Goal: Use online tool/utility: Utilize a website feature to perform a specific function

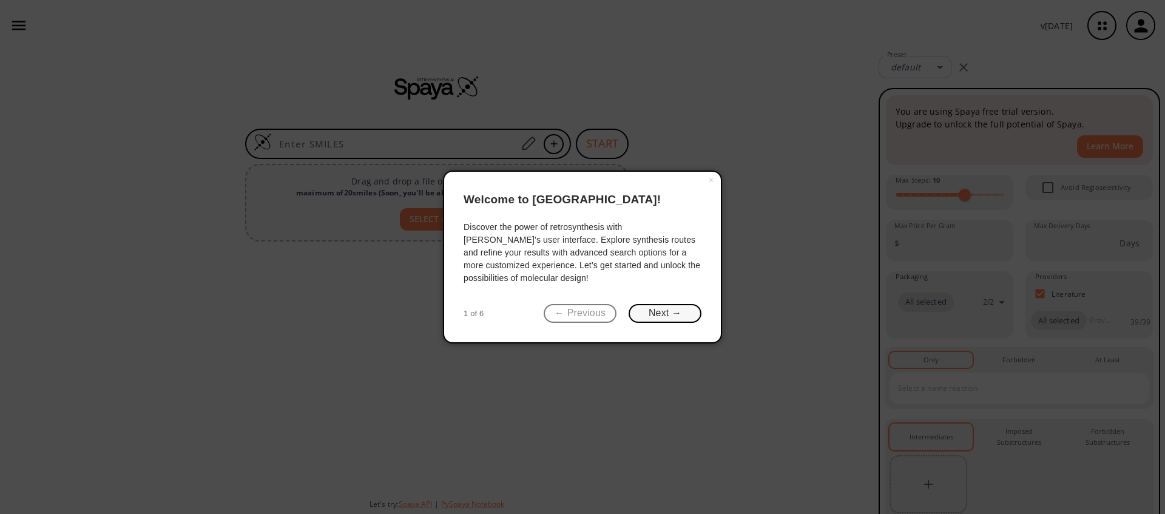
click at [677, 313] on button "Next →" at bounding box center [665, 313] width 73 height 19
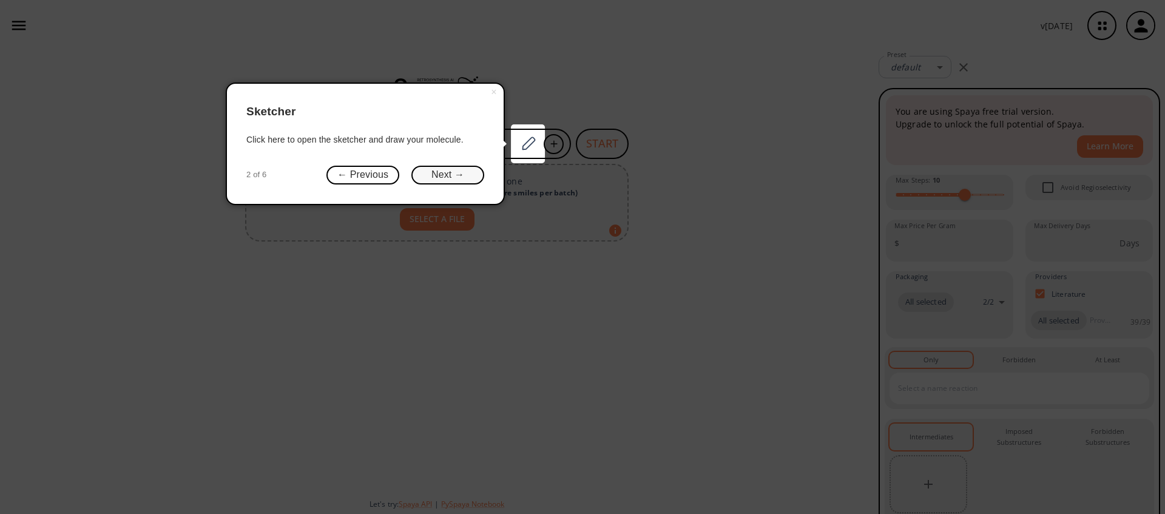
click at [473, 181] on button "Next →" at bounding box center [447, 175] width 73 height 19
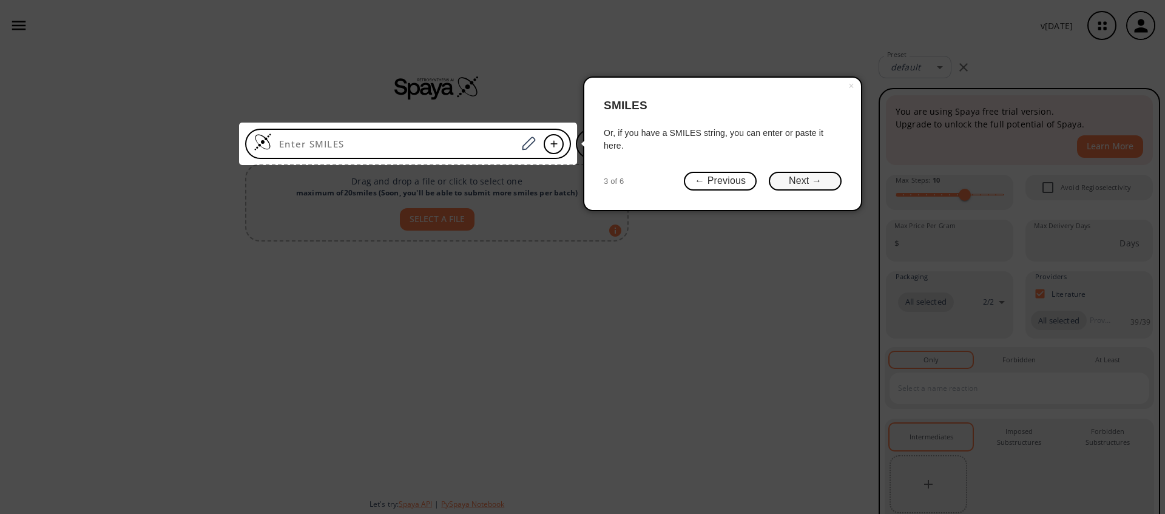
click at [803, 182] on button "Next →" at bounding box center [805, 181] width 73 height 19
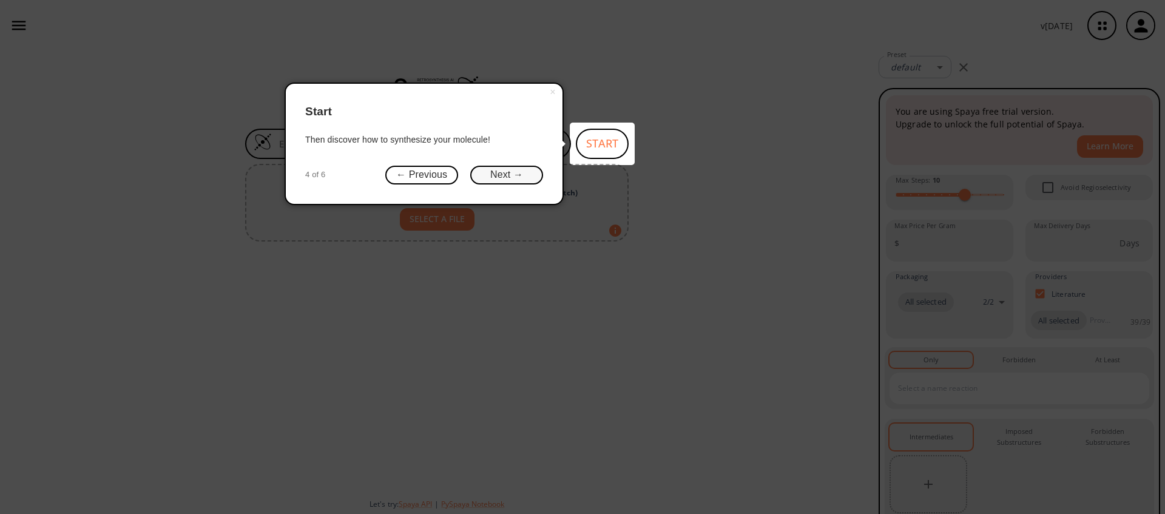
click at [529, 170] on button "Next →" at bounding box center [506, 175] width 73 height 19
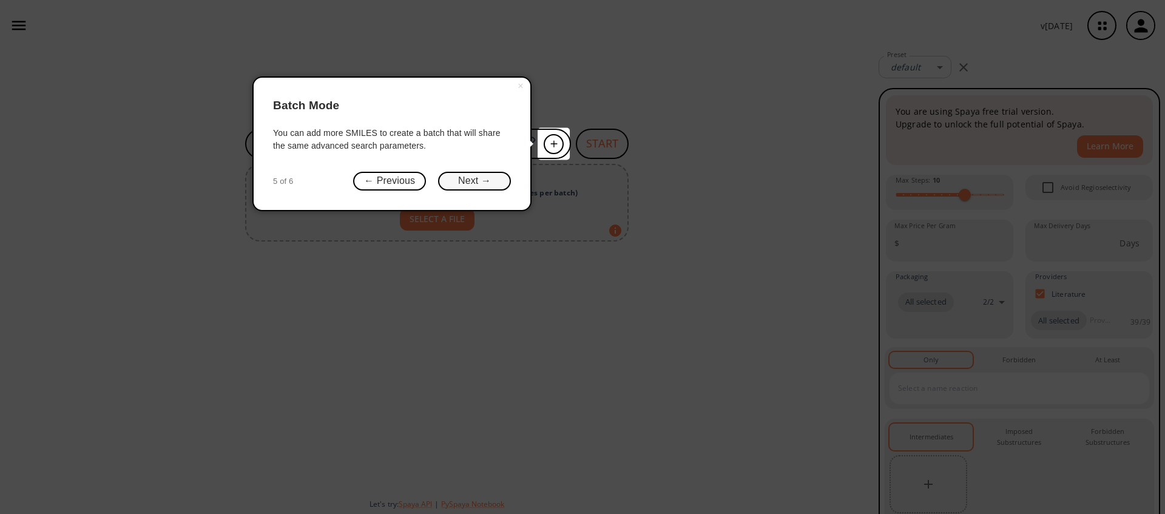
click at [484, 188] on button "Next →" at bounding box center [474, 181] width 73 height 19
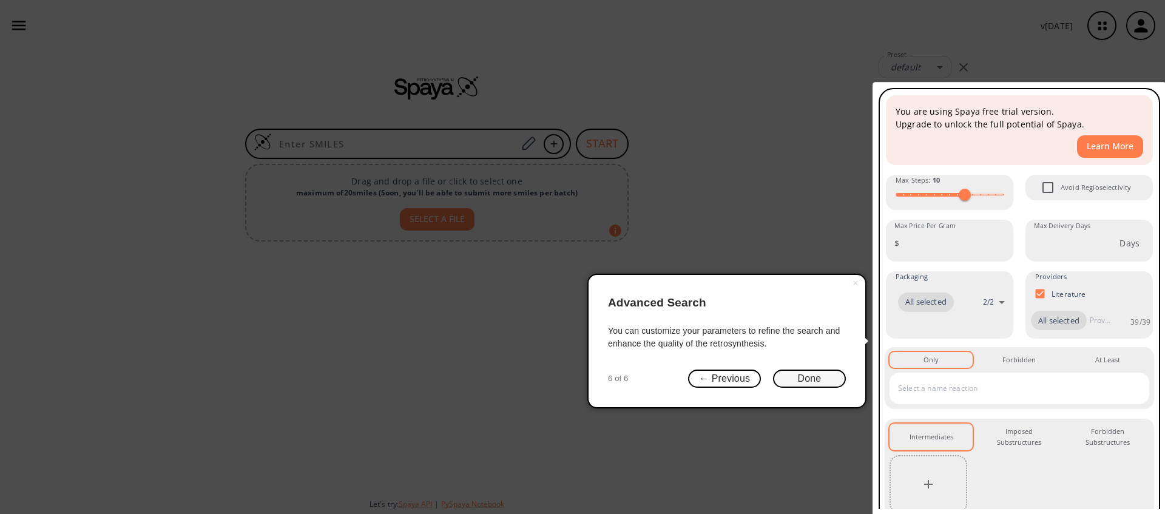
click at [803, 385] on button "Done" at bounding box center [809, 379] width 73 height 19
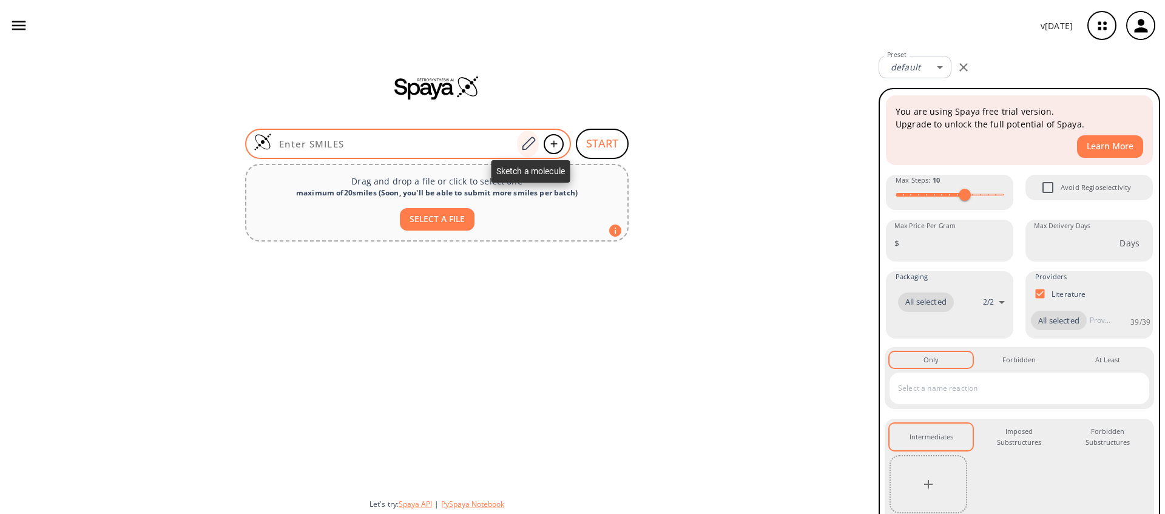
click at [522, 148] on icon at bounding box center [528, 143] width 13 height 13
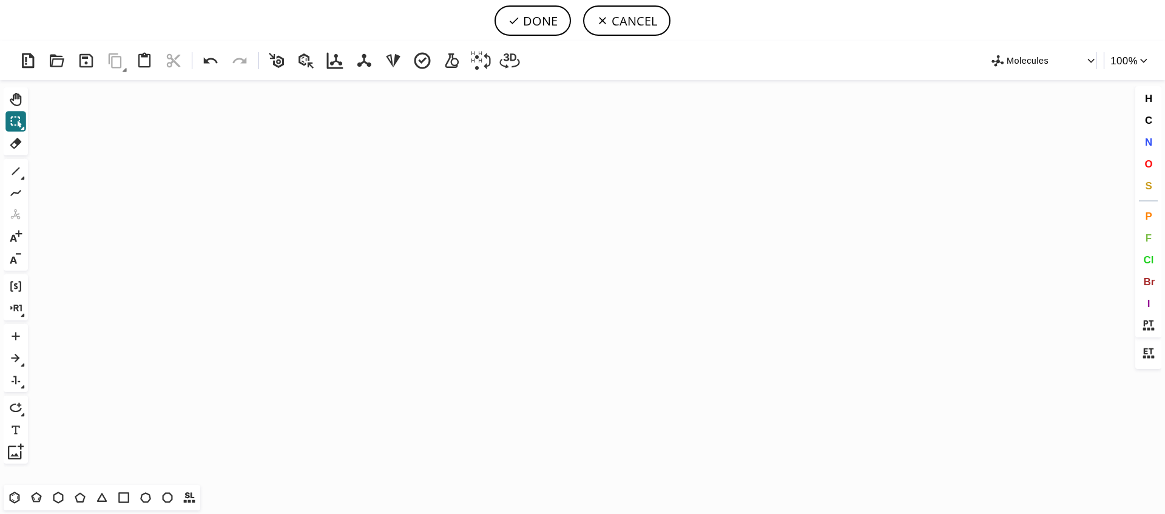
click at [522, 243] on icon "Created with [PERSON_NAME] 2.3.0" at bounding box center [583, 282] width 1100 height 405
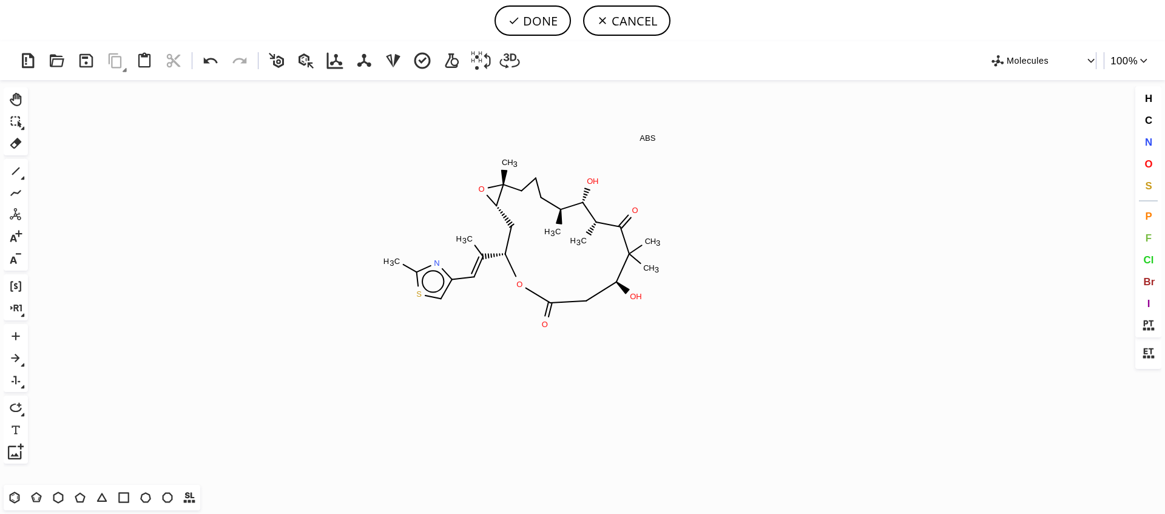
click at [522, 243] on icon "Created with Raphaël 2.3.0 C H 3 S C H 3 N O C H 3 C H 3 O H C H 3 O C H 3 C H …" at bounding box center [583, 282] width 1100 height 405
click at [552, 18] on button "DONE" at bounding box center [533, 20] width 76 height 30
type input "C/C(/[C@H]1OC(=O)C[C@H](O)C(C)(C)C(=O)[C@H](C)[C@@H](O)[C@@H](C)CCC[C@]2(C)[C@@…"
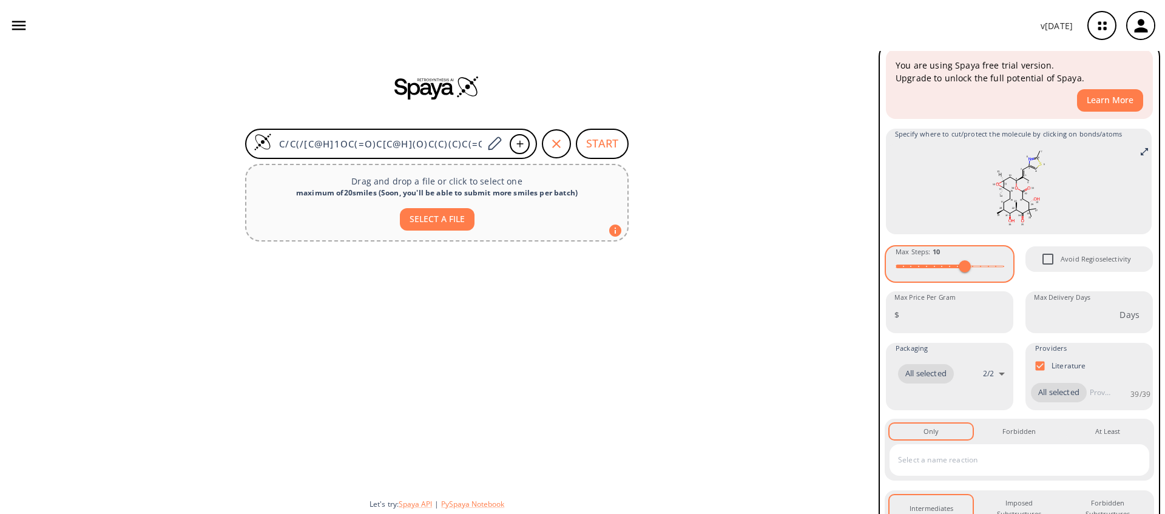
scroll to position [50, 0]
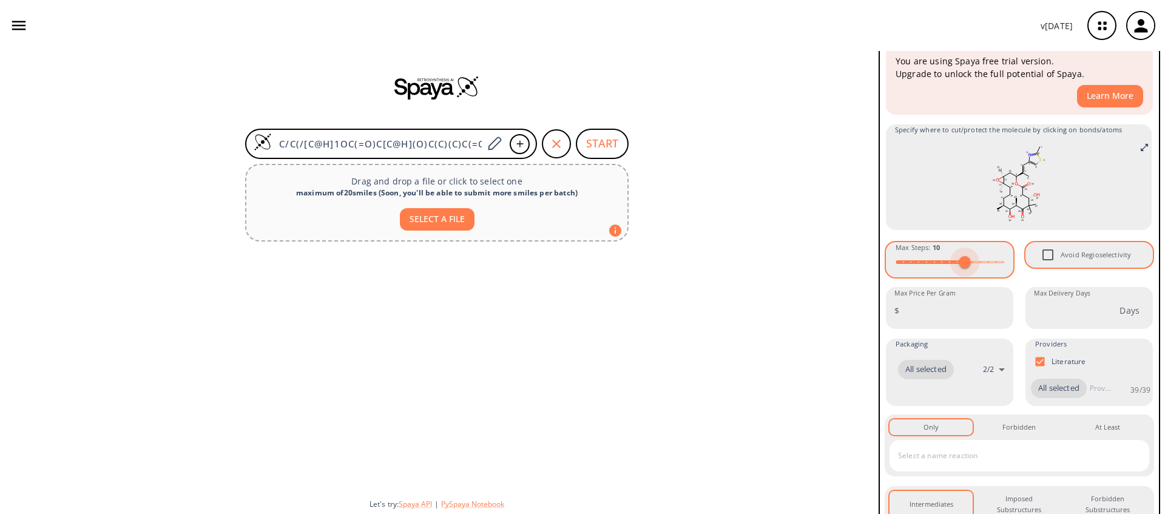
type input "15"
drag, startPoint x: 957, startPoint y: 261, endPoint x: 1021, endPoint y: 259, distance: 63.8
click at [1021, 259] on div "You are using Spaya free trial version. Upgrade to unlock the full potential of…" at bounding box center [1019, 350] width 269 height 612
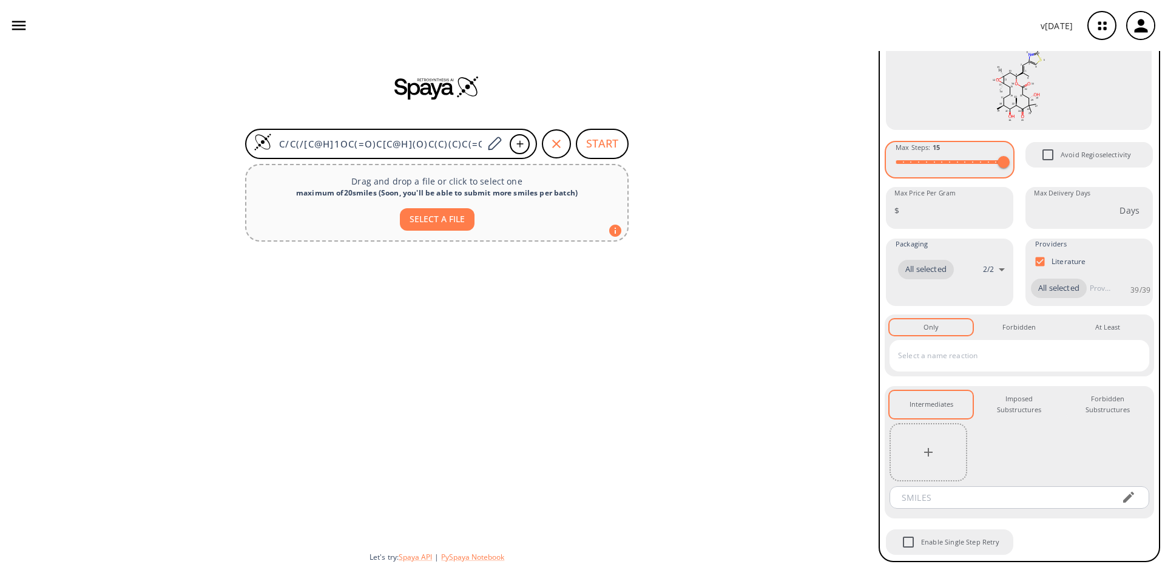
scroll to position [0, 0]
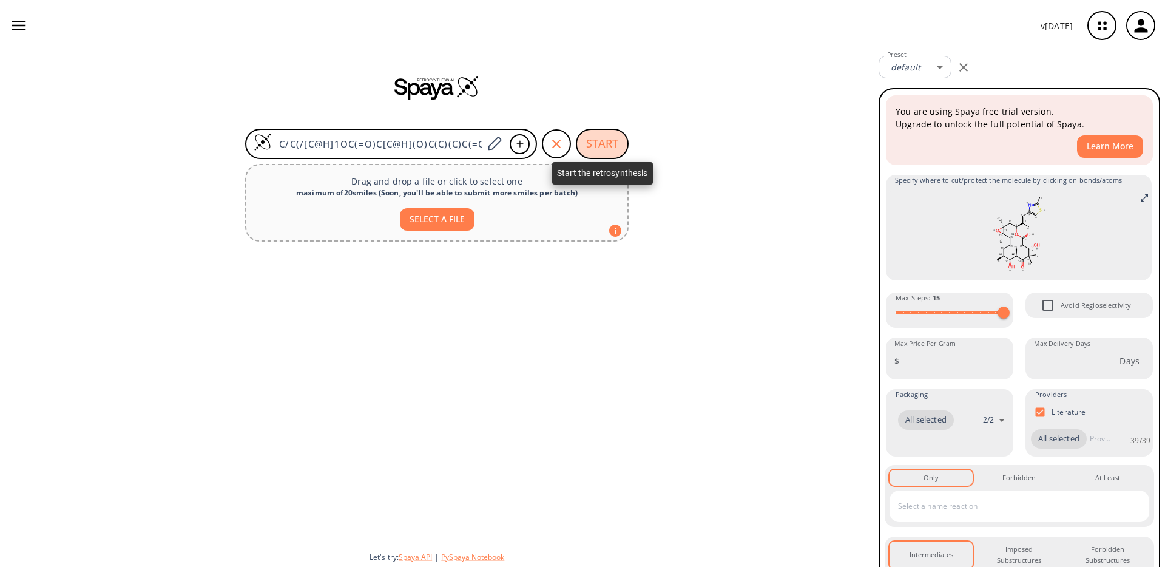
click at [598, 158] on button "START" at bounding box center [602, 144] width 53 height 30
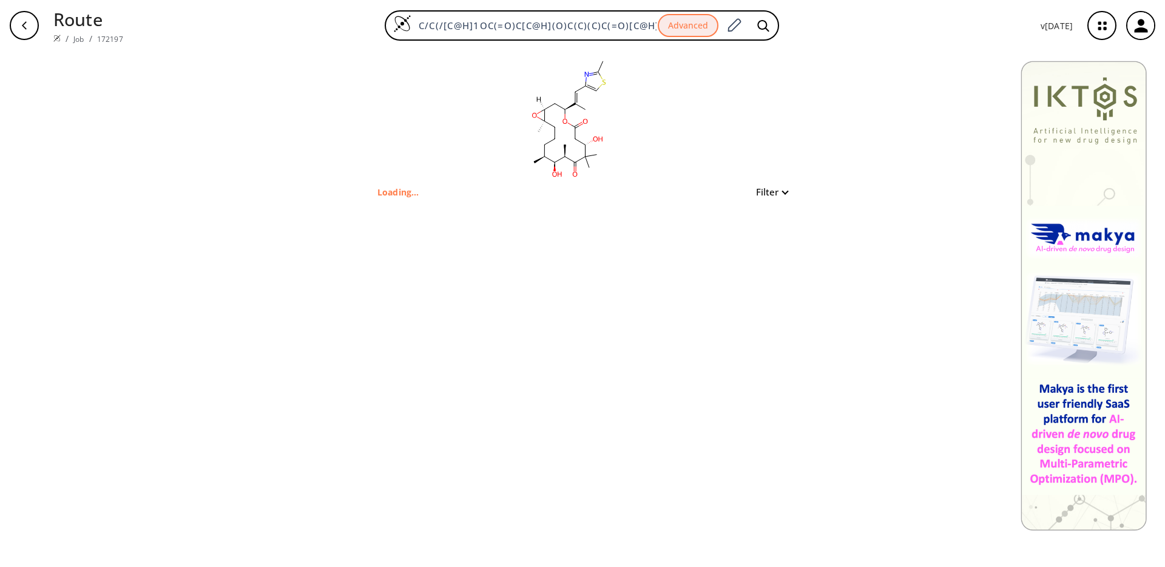
click at [601, 153] on rect at bounding box center [569, 118] width 243 height 134
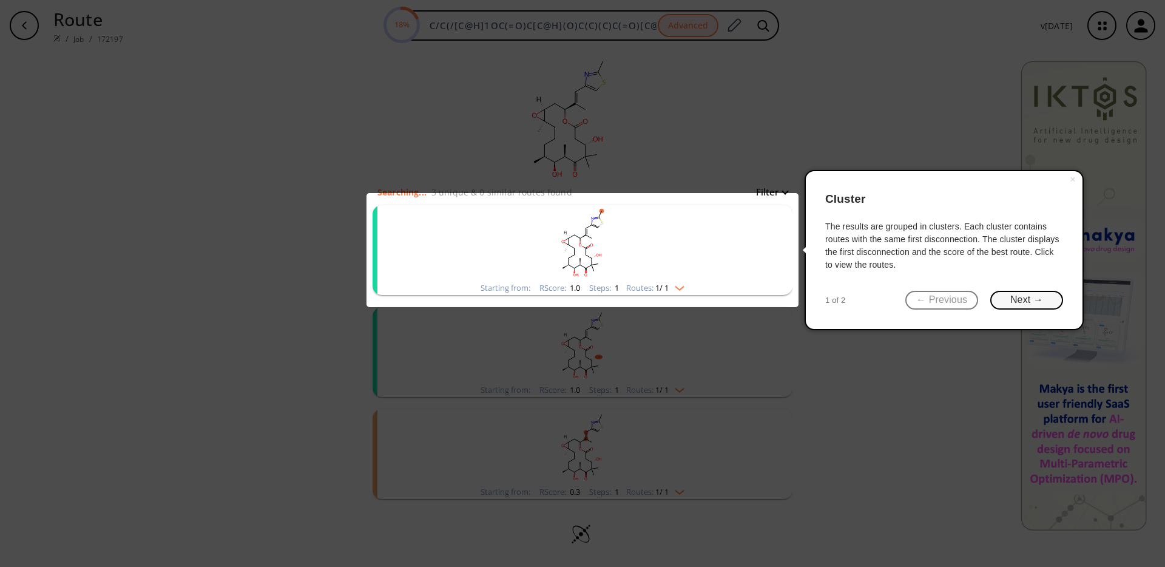
click at [1033, 298] on button "Next →" at bounding box center [1026, 300] width 73 height 19
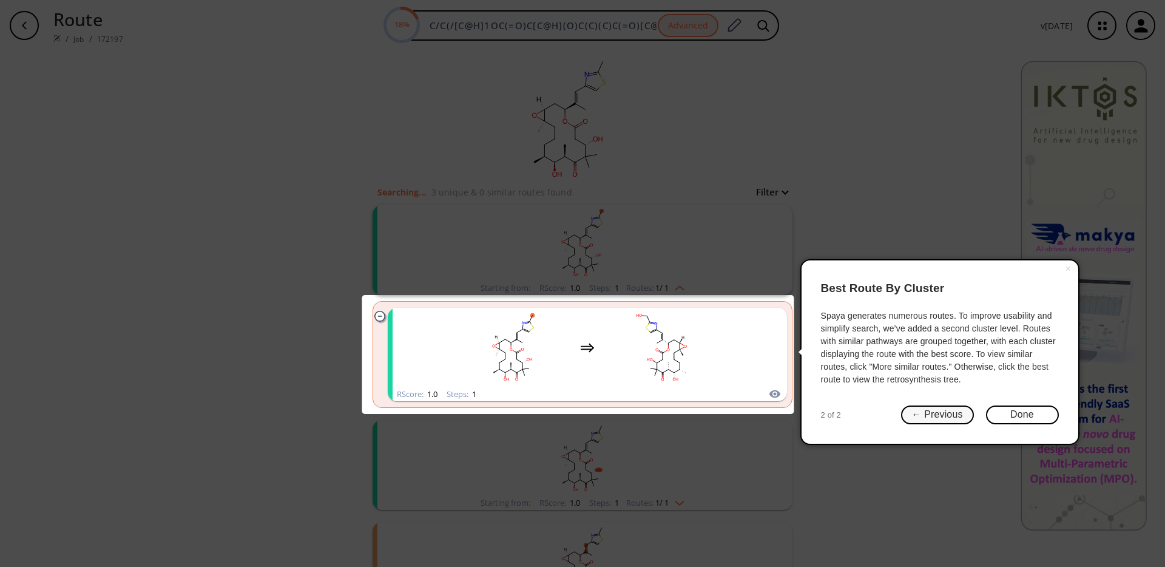
click at [948, 414] on button "← Previous" at bounding box center [937, 414] width 73 height 19
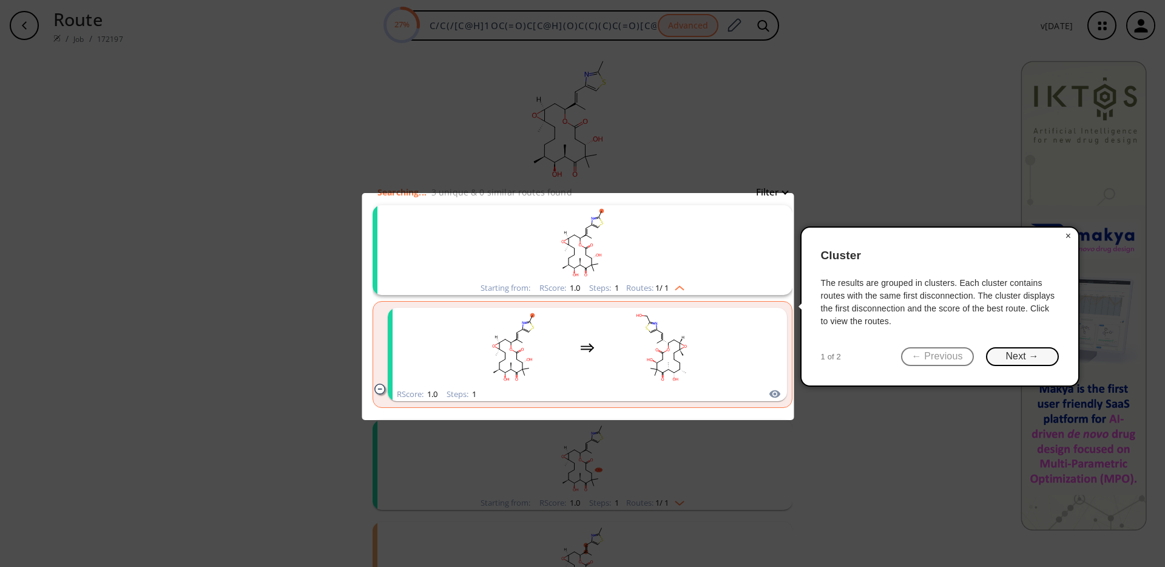
click at [1040, 354] on button "Next →" at bounding box center [1022, 356] width 73 height 19
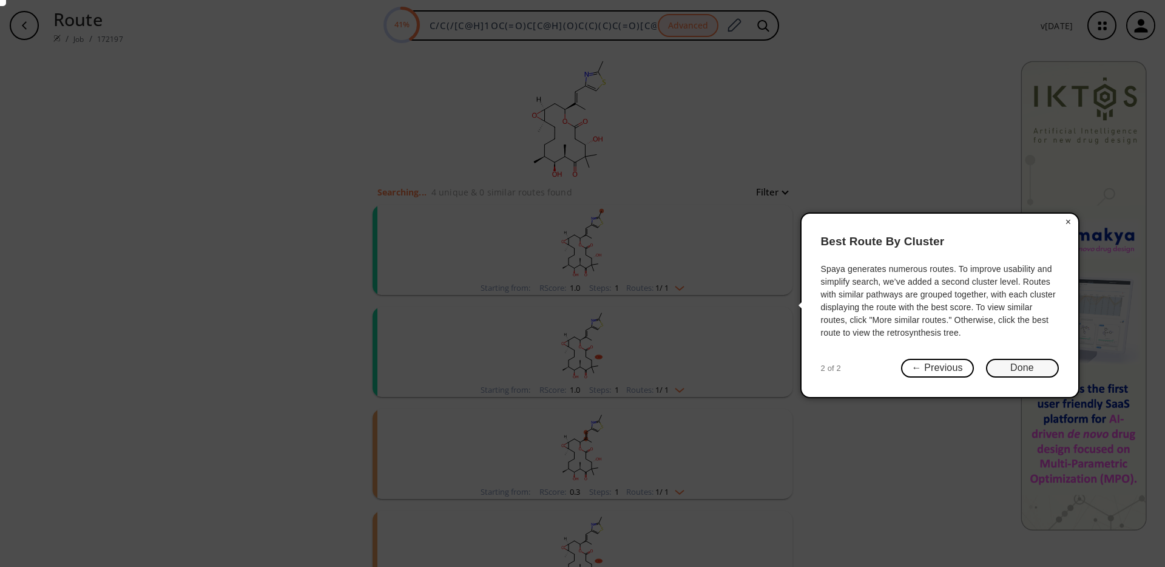
click at [1037, 370] on button "Done" at bounding box center [1022, 368] width 73 height 19
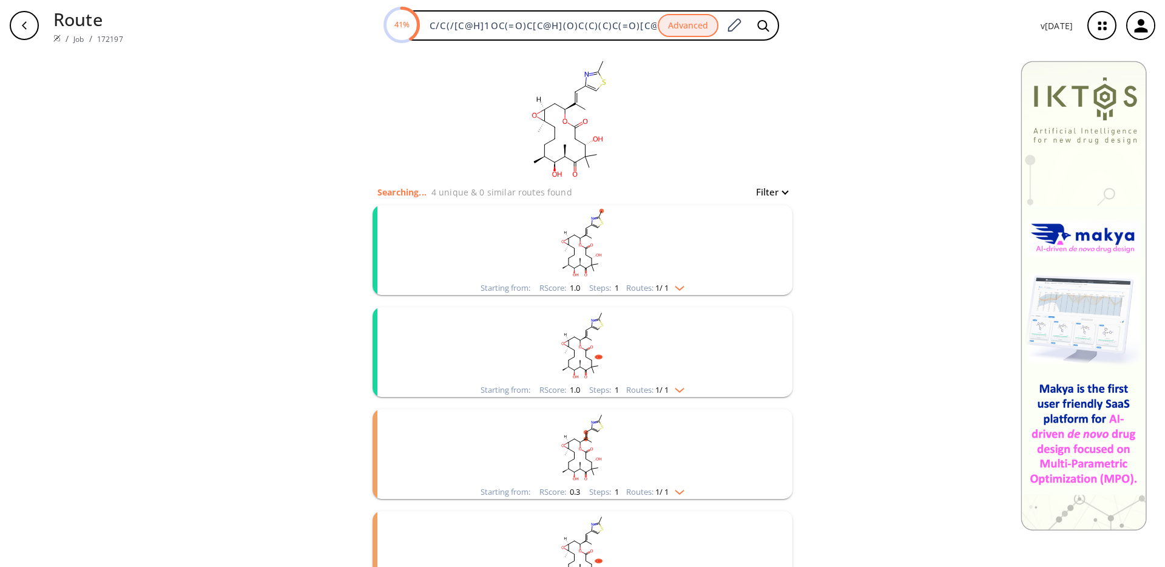
click at [644, 242] on rect "clusters" at bounding box center [583, 243] width 316 height 76
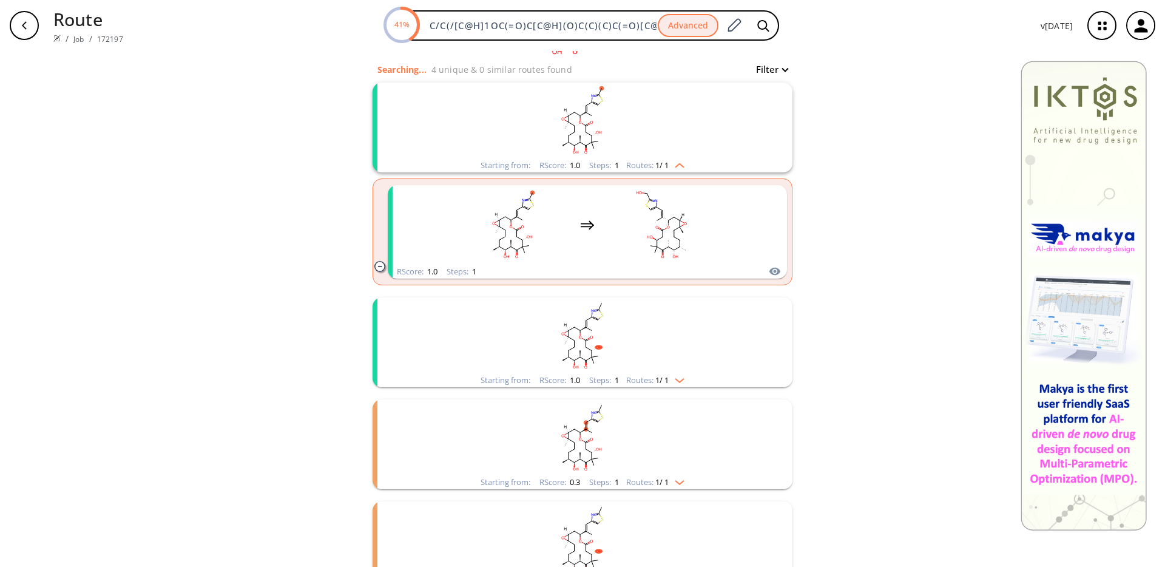
scroll to position [181, 0]
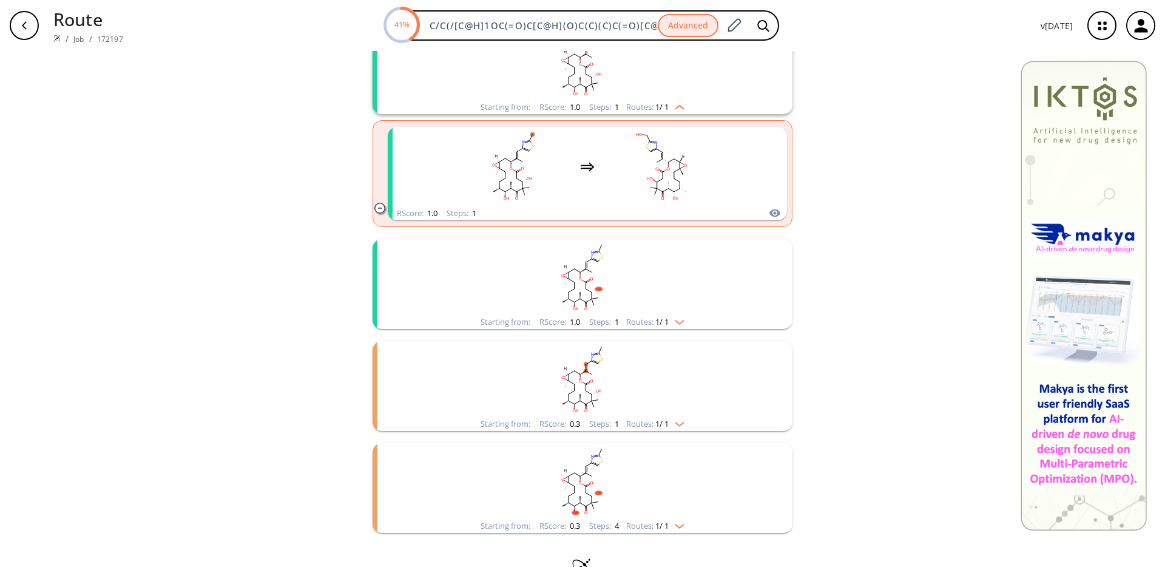
click at [619, 286] on rect "clusters" at bounding box center [583, 277] width 316 height 76
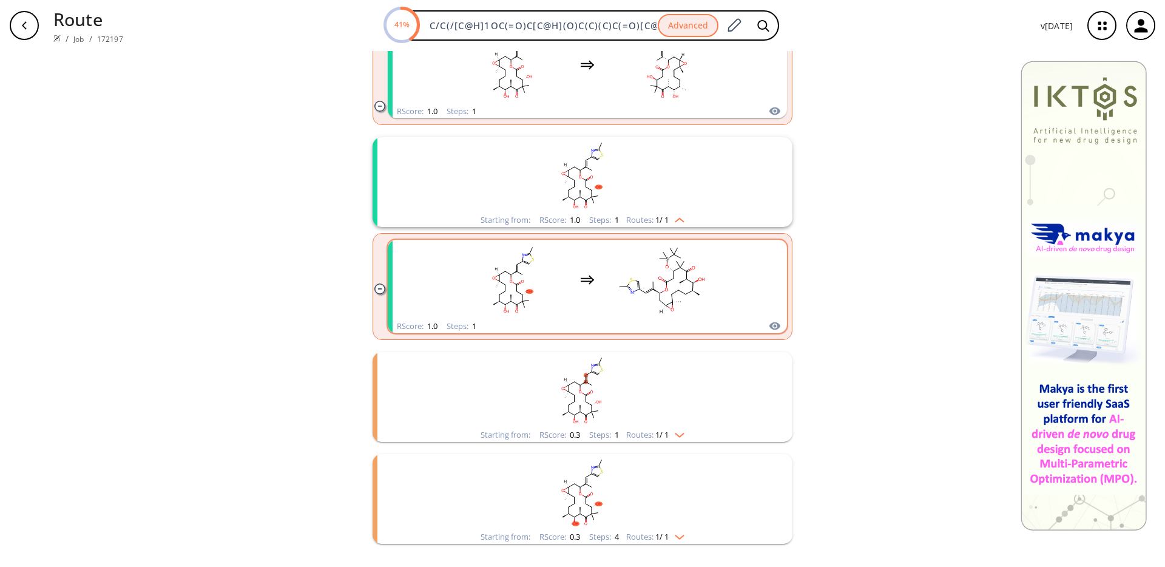
scroll to position [326, 0]
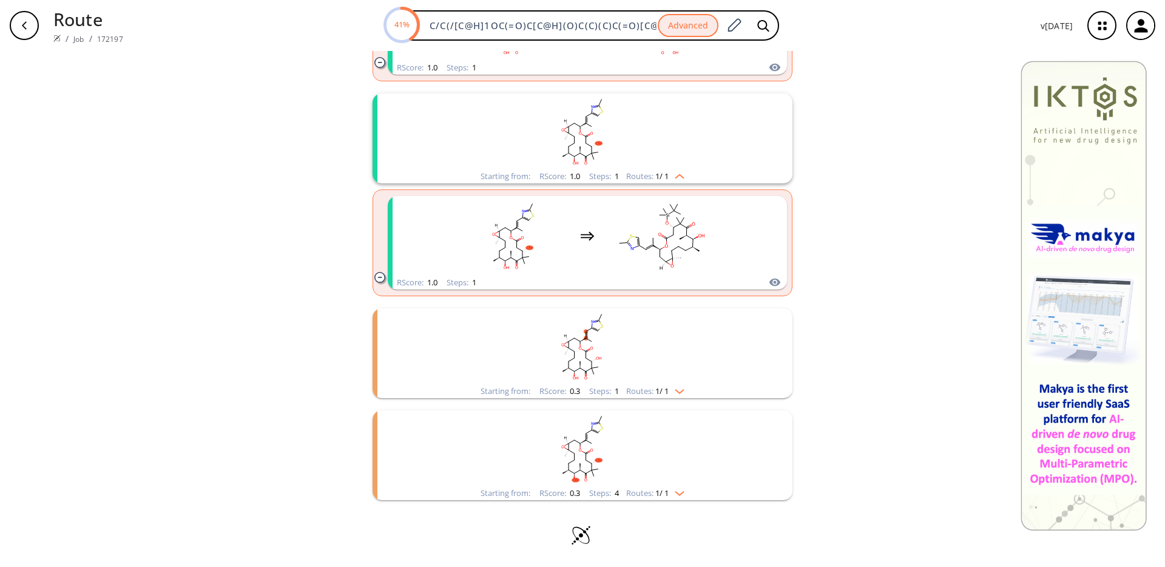
click at [606, 464] on rect "clusters" at bounding box center [583, 448] width 316 height 76
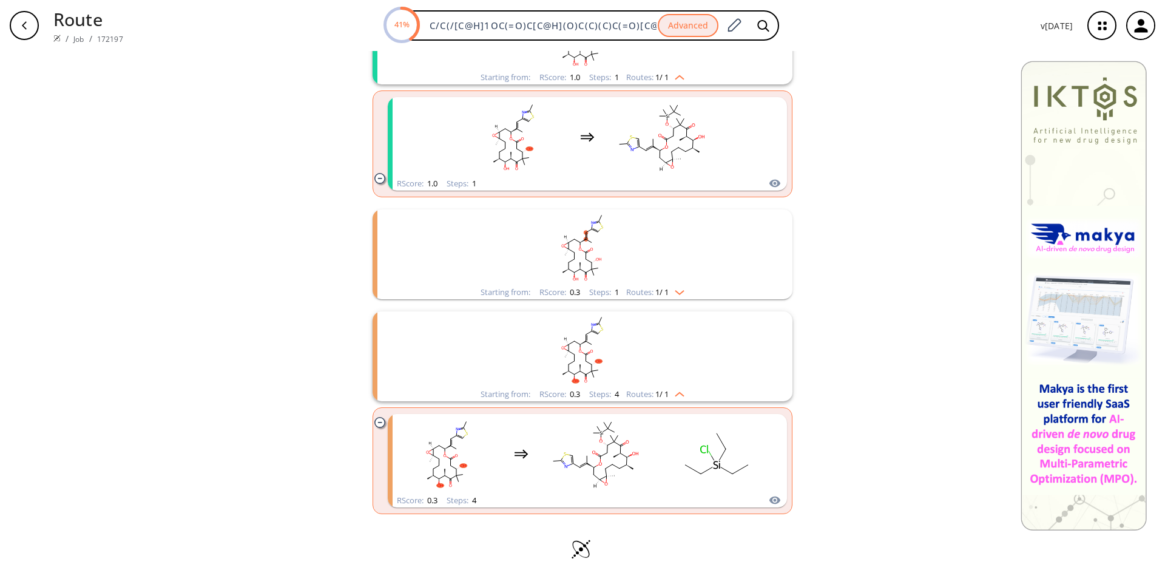
scroll to position [439, 0]
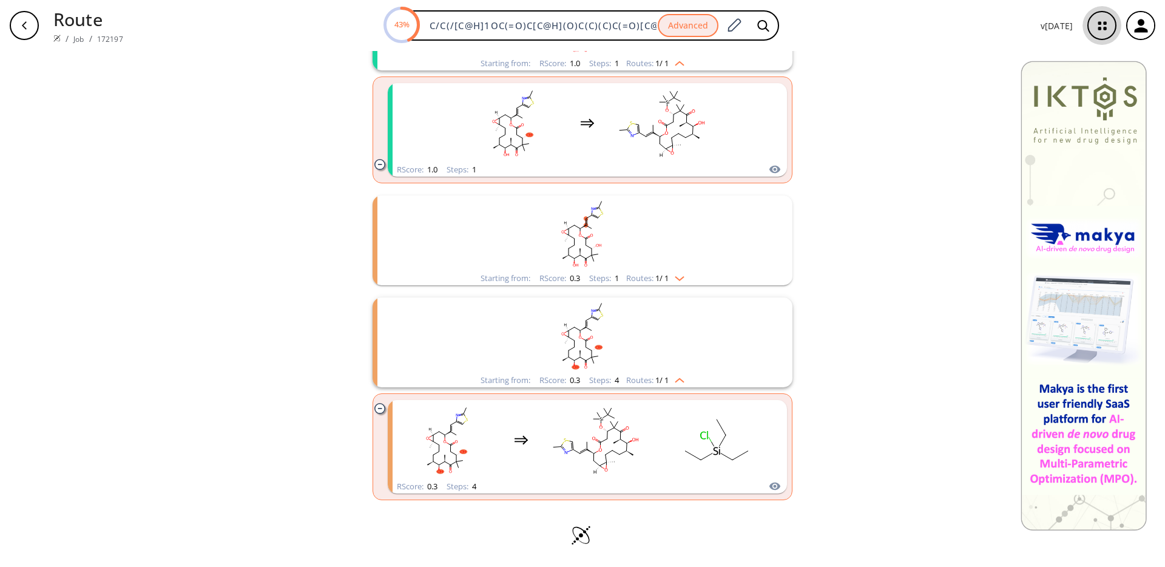
click at [1102, 23] on icon "button" at bounding box center [1102, 26] width 32 height 32
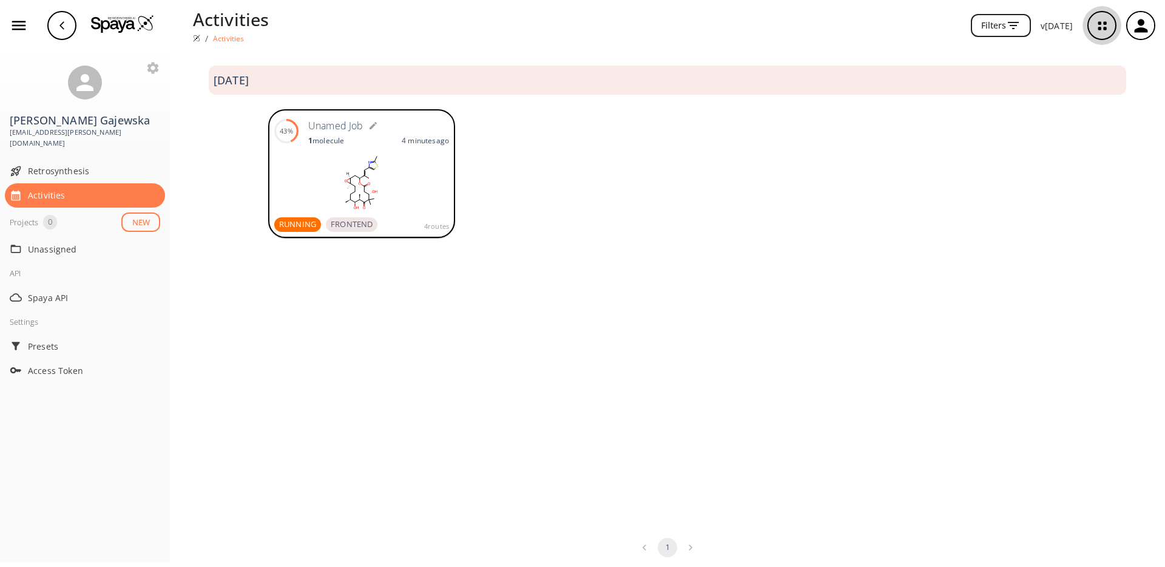
click at [1102, 23] on icon "button" at bounding box center [1102, 26] width 32 height 32
click at [67, 32] on div "button" at bounding box center [61, 25] width 29 height 29
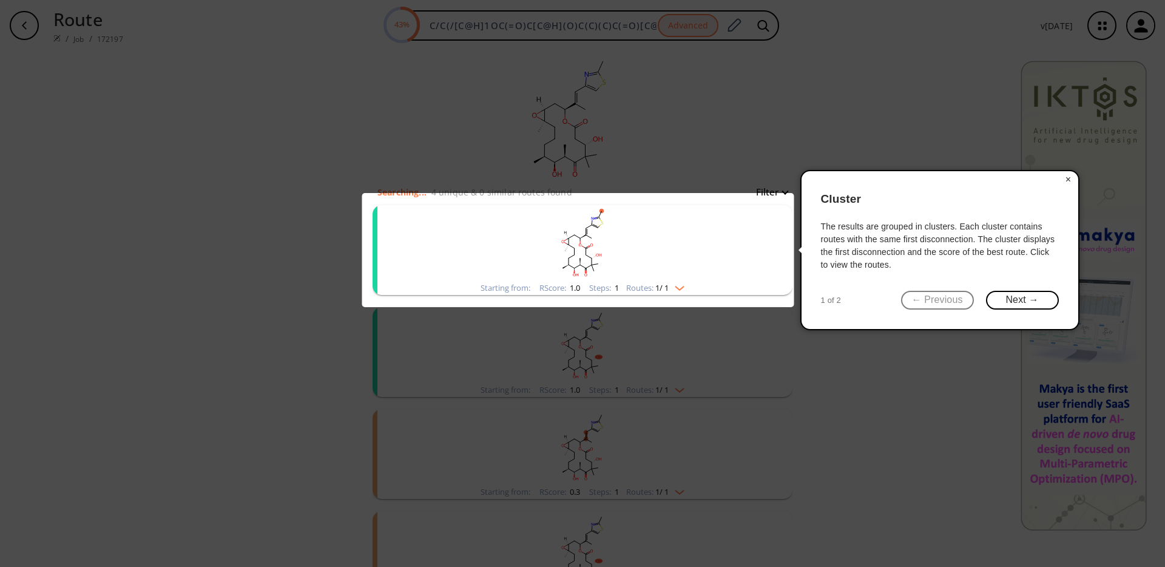
click at [1066, 177] on button "×" at bounding box center [1068, 179] width 19 height 17
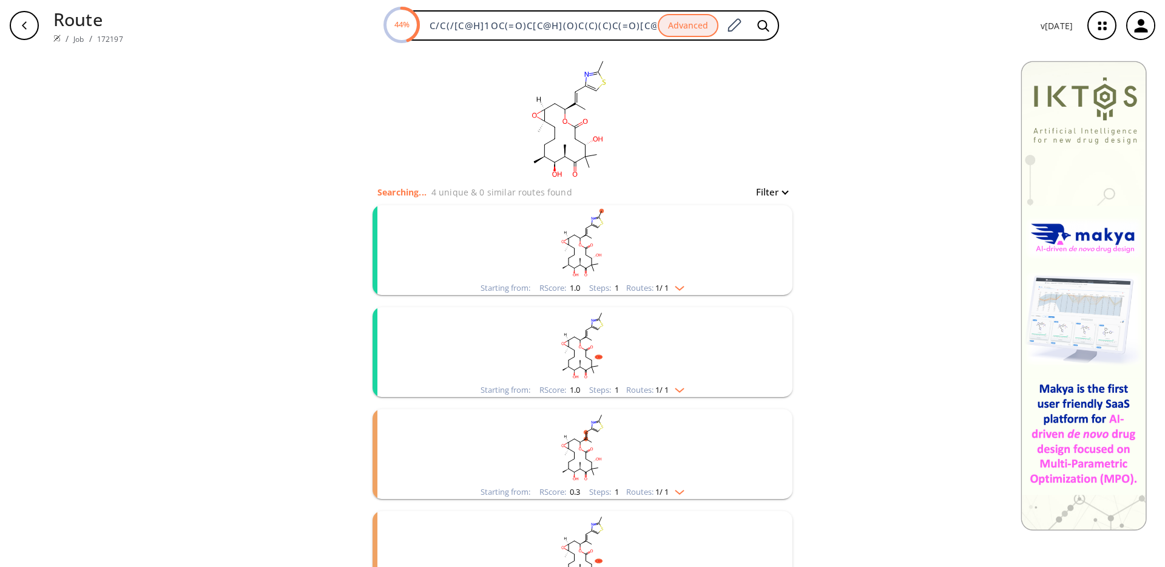
click at [80, 16] on p "Route" at bounding box center [88, 19] width 70 height 26
click at [24, 21] on icon "button" at bounding box center [24, 26] width 10 height 10
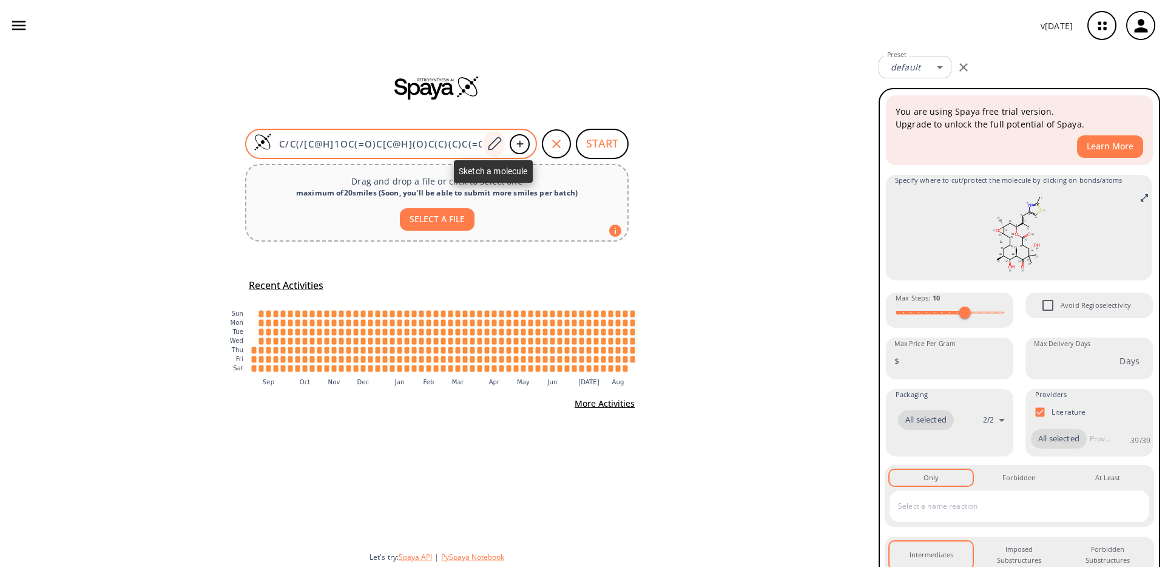
click at [487, 140] on div at bounding box center [494, 143] width 22 height 27
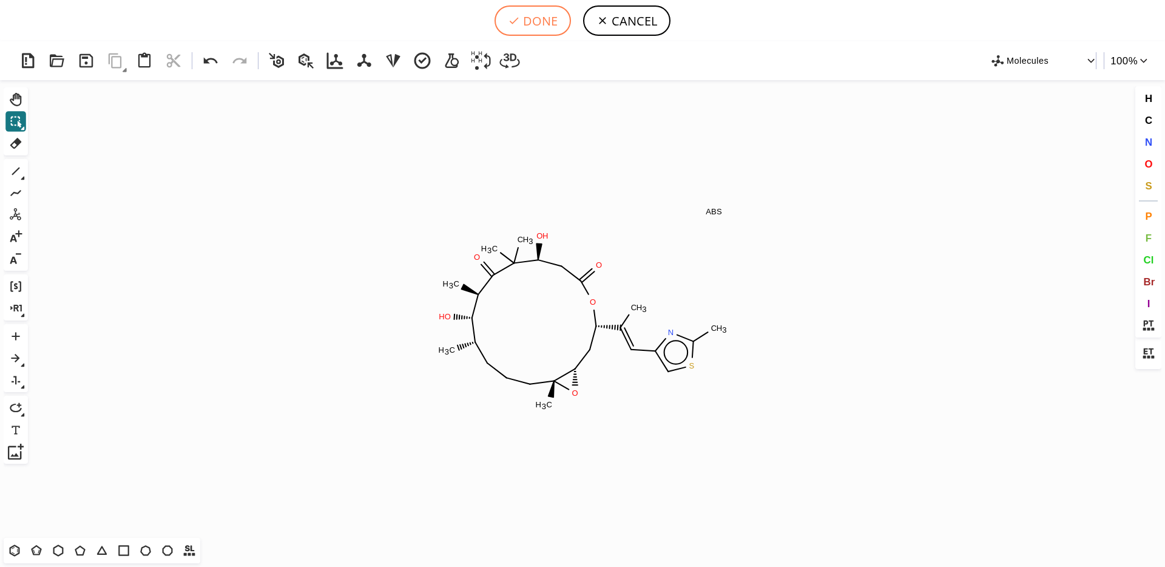
click at [546, 30] on button "DONE" at bounding box center [533, 20] width 76 height 30
type input "C/C(=C\c1csc(C)n1)/[C@@H]1C[C@@H]2O[C@]2(C)CCC[C@H](C)[C@H](O)[C@@H](C)C(=O)C(C…"
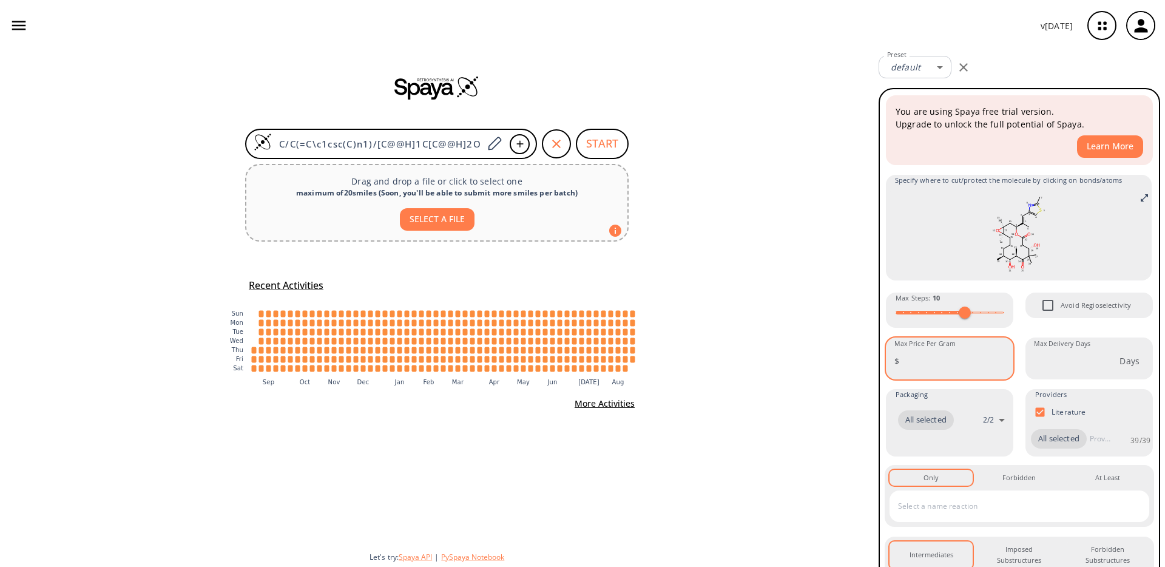
drag, startPoint x: 927, startPoint y: 369, endPoint x: 922, endPoint y: 363, distance: 6.9
click at [924, 366] on input "Max Price Per Gram" at bounding box center [958, 361] width 109 height 32
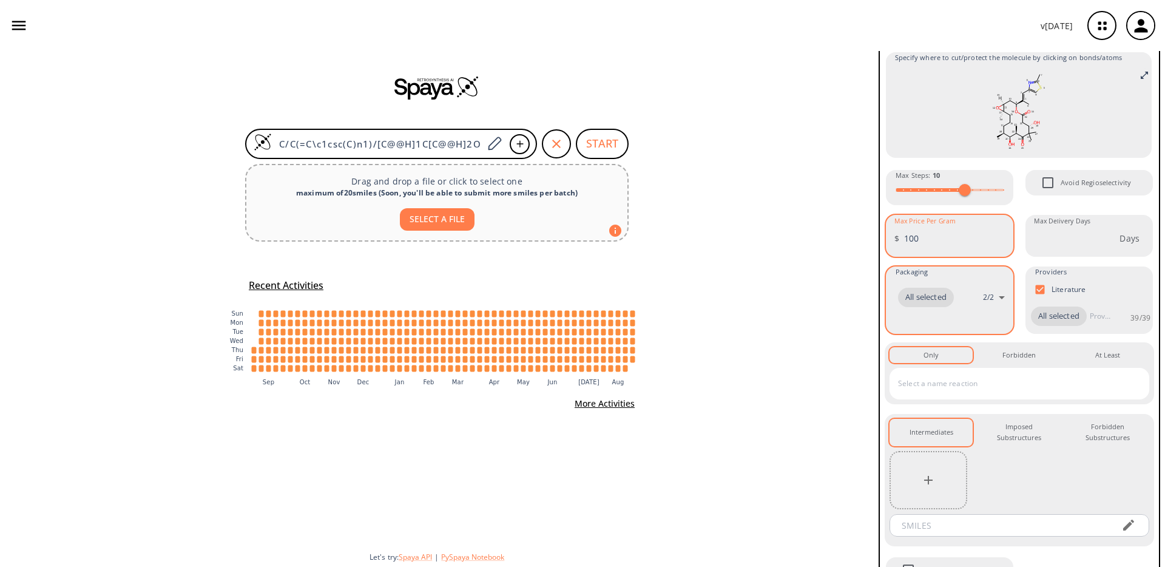
scroll to position [51, 0]
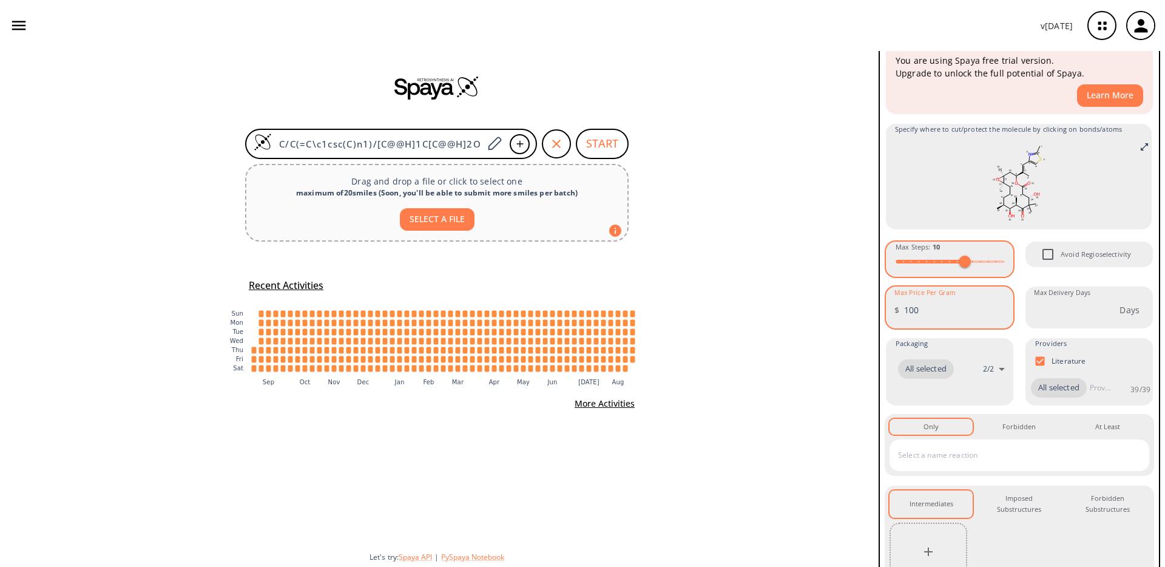
type input "100"
type input "15"
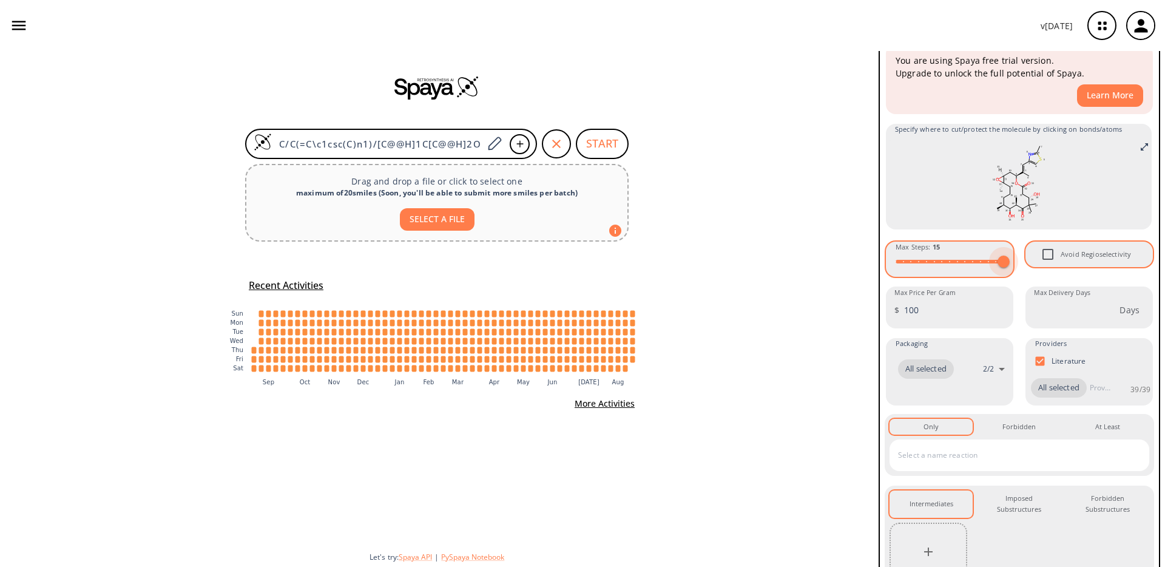
drag, startPoint x: 963, startPoint y: 266, endPoint x: 1028, endPoint y: 260, distance: 65.2
click at [1028, 260] on div "You are using Spaya free trial version. Upgrade to unlock the full potential of…" at bounding box center [1019, 349] width 269 height 612
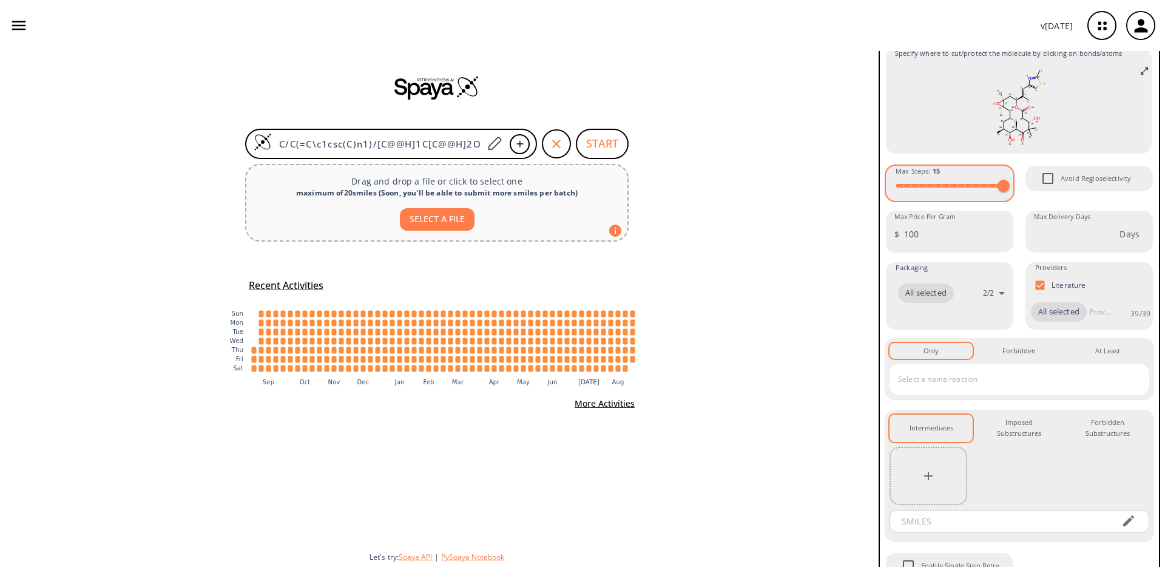
scroll to position [169, 0]
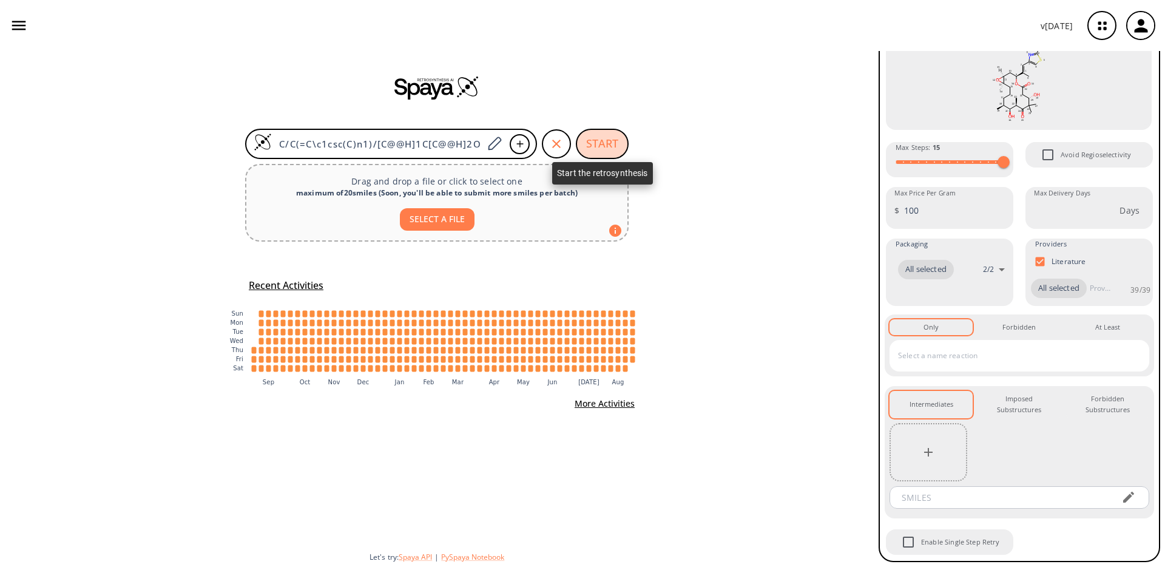
click at [617, 155] on button "START" at bounding box center [602, 144] width 53 height 30
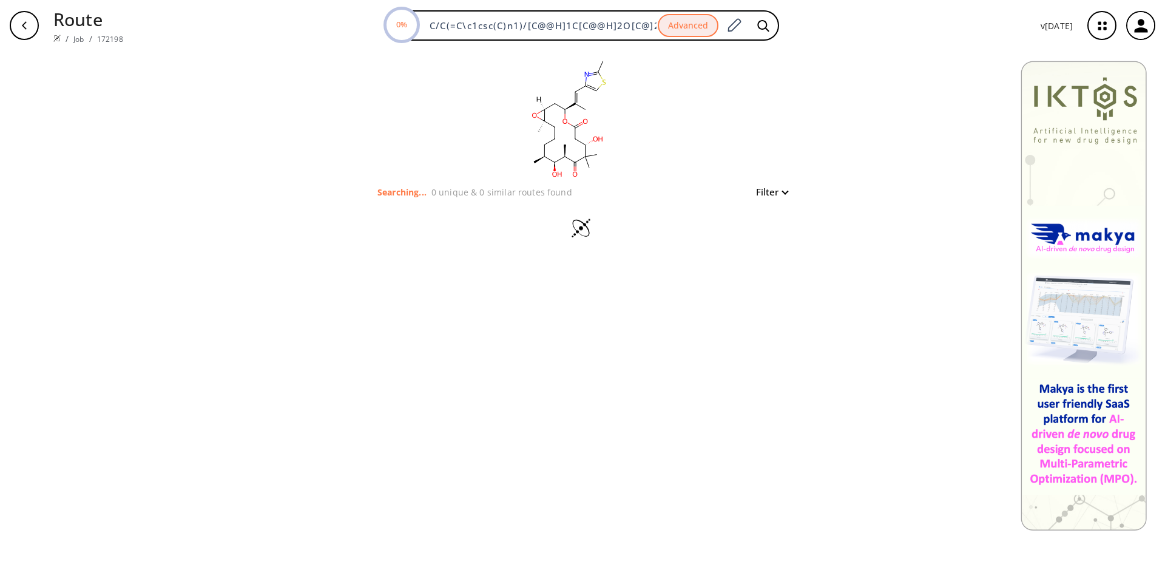
click at [33, 27] on div "button" at bounding box center [24, 25] width 29 height 29
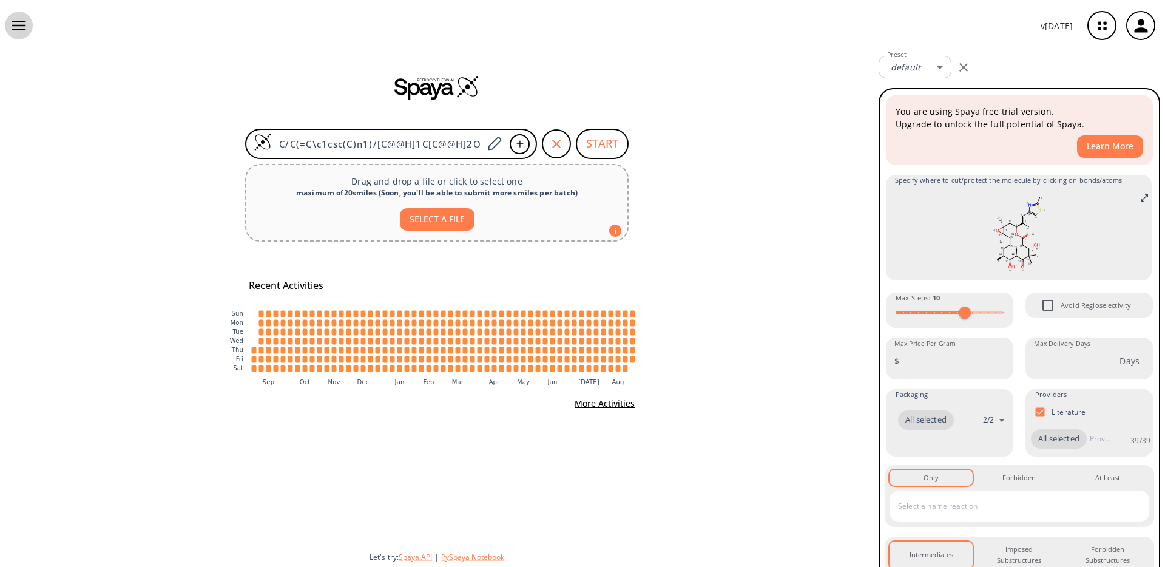
click at [23, 29] on icon "button" at bounding box center [19, 25] width 14 height 9
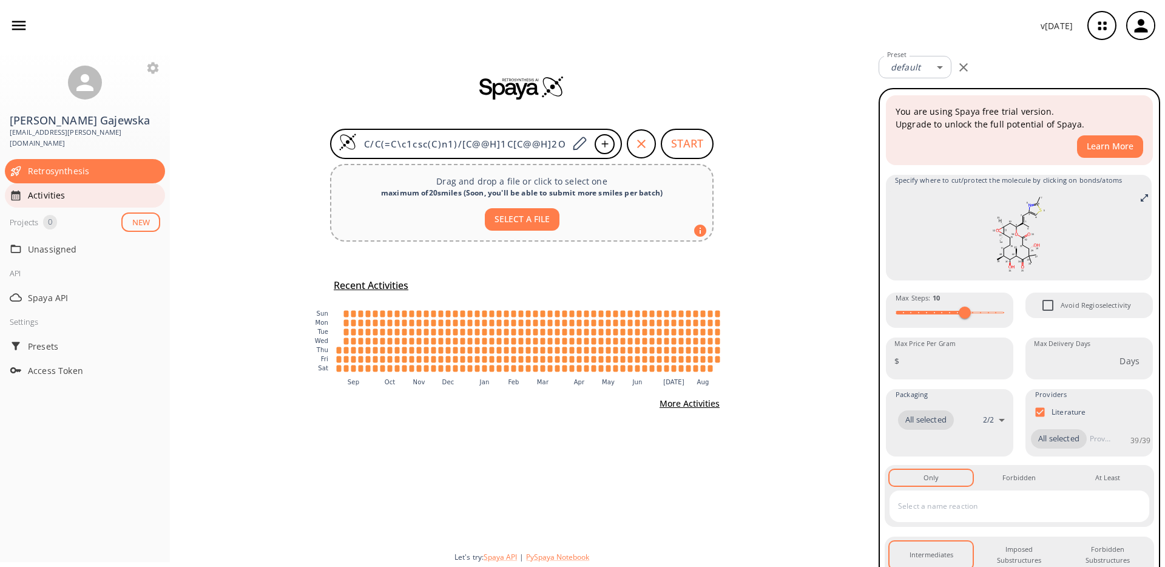
click at [63, 189] on span "Activities" at bounding box center [94, 195] width 132 height 13
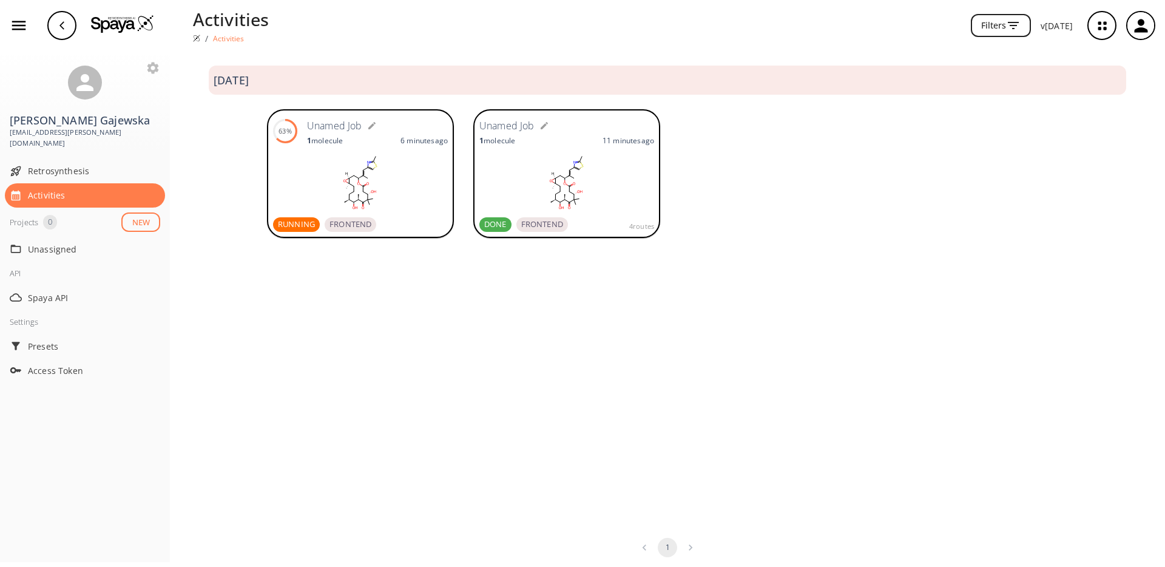
click at [578, 186] on rect at bounding box center [566, 182] width 175 height 61
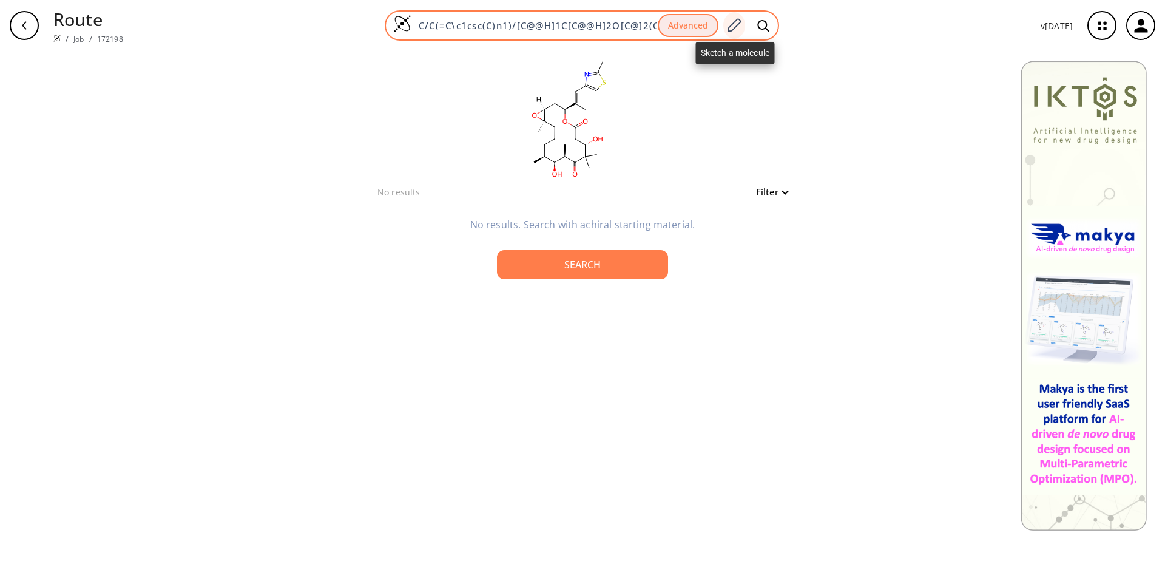
click at [742, 25] on icon at bounding box center [734, 26] width 16 height 16
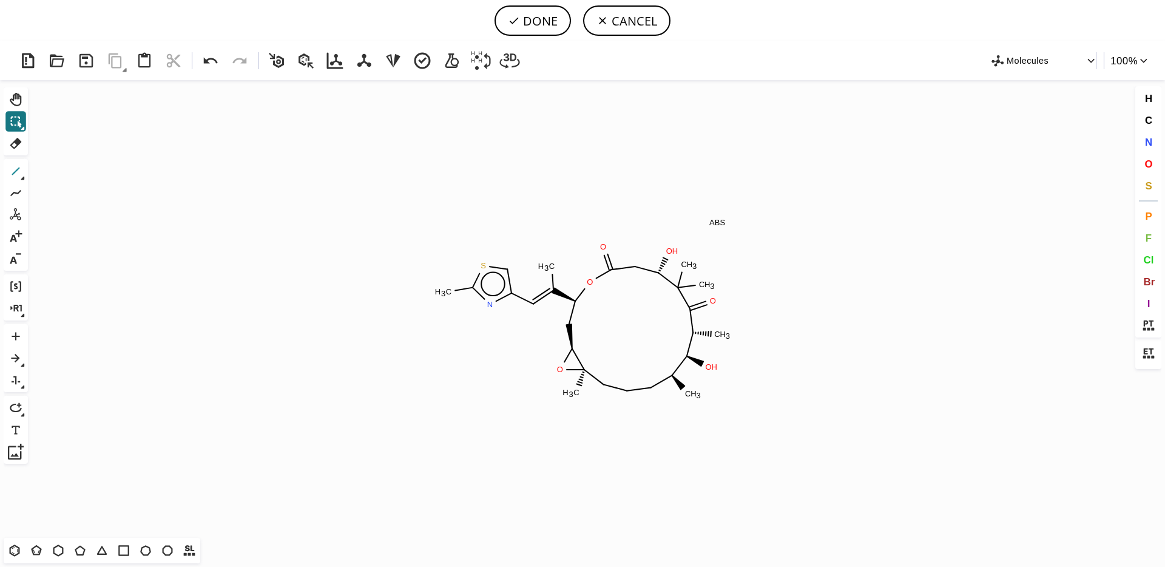
click at [16, 173] on icon at bounding box center [16, 171] width 16 height 16
click at [512, 22] on icon at bounding box center [514, 21] width 9 height 7
type input "C/C(/C1OC(=O)CC(O)C(C)(C)C(=O)[C@H](C)C(O)C(C)CCCC2(C)C(O2)C1)=C\c1nc(C)sc1"
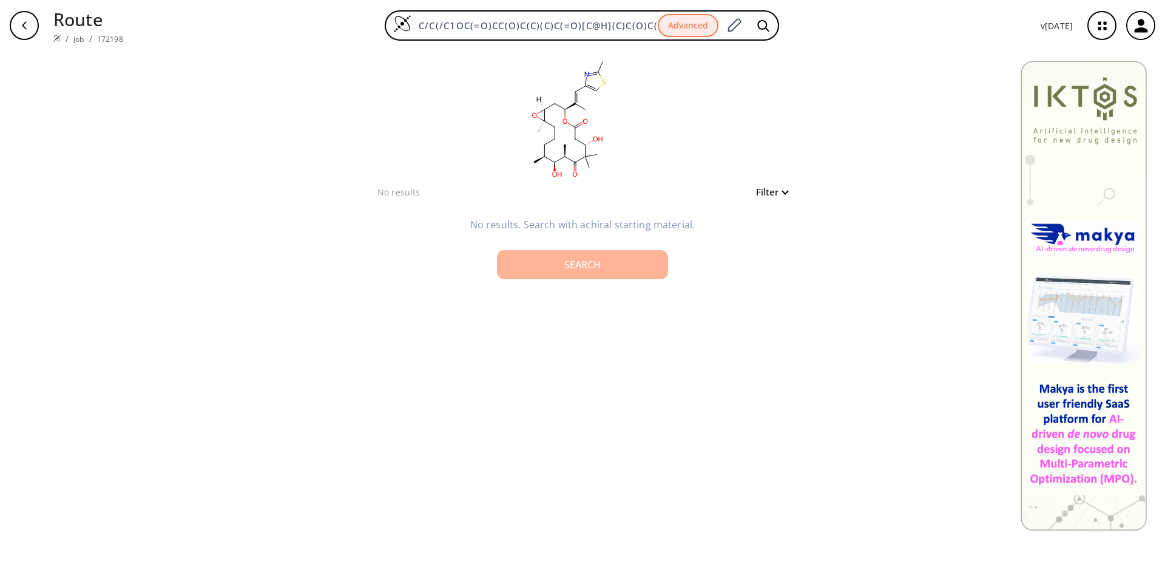
click at [615, 269] on div "Search" at bounding box center [583, 265] width 152 height 10
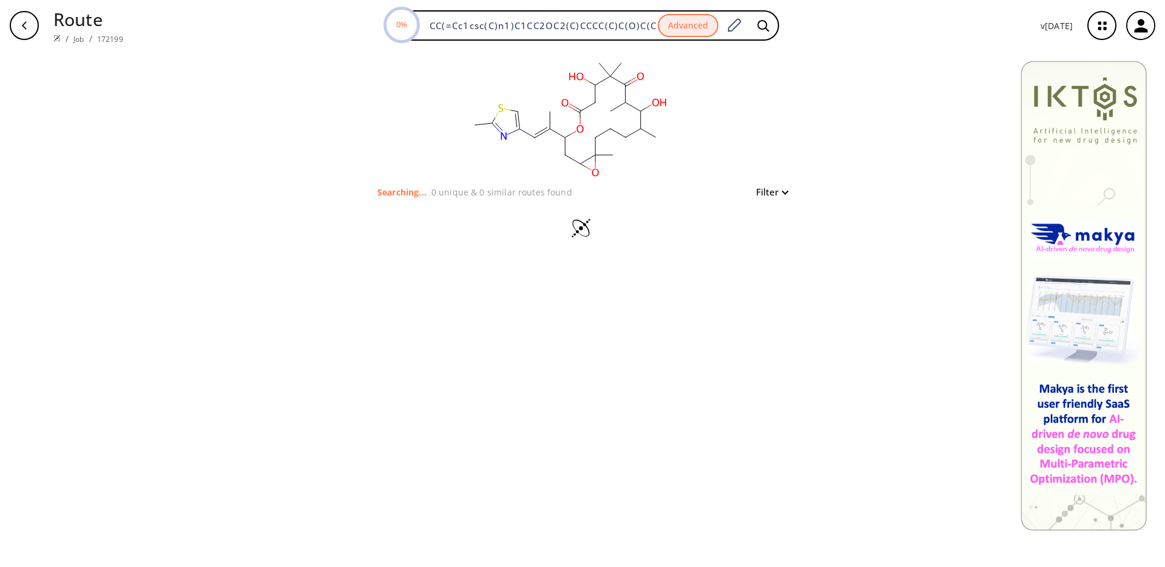
click at [26, 29] on icon "button" at bounding box center [24, 26] width 10 height 10
type input "C/C(=C\c1csc(C)n1)/[C@@H]1C[C@@H]2O[C@]2(C)CCC[C@H](C)[C@H](O)[C@@H](C)C(=O)C(C…"
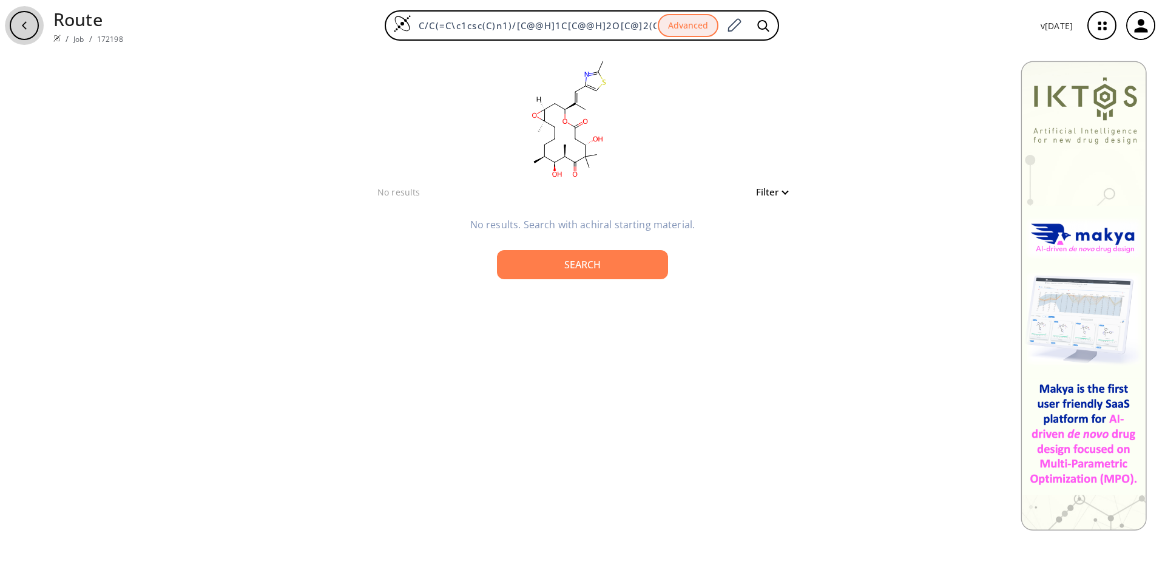
click at [29, 24] on div "button" at bounding box center [24, 25] width 29 height 29
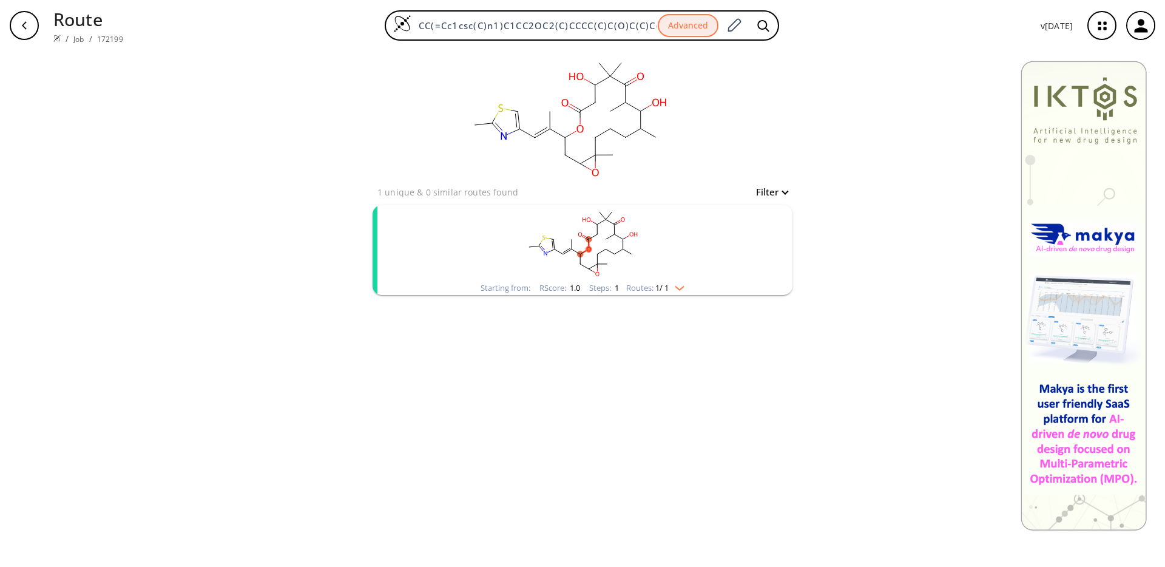
click at [507, 234] on rect "clusters" at bounding box center [583, 243] width 316 height 76
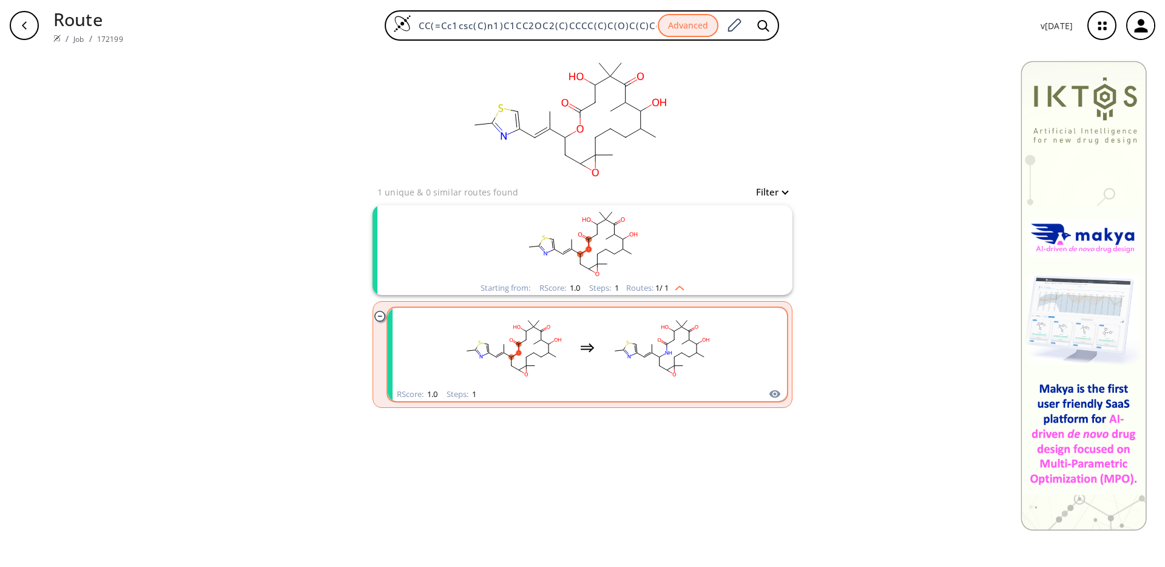
click at [532, 324] on rect "clusters" at bounding box center [513, 347] width 109 height 76
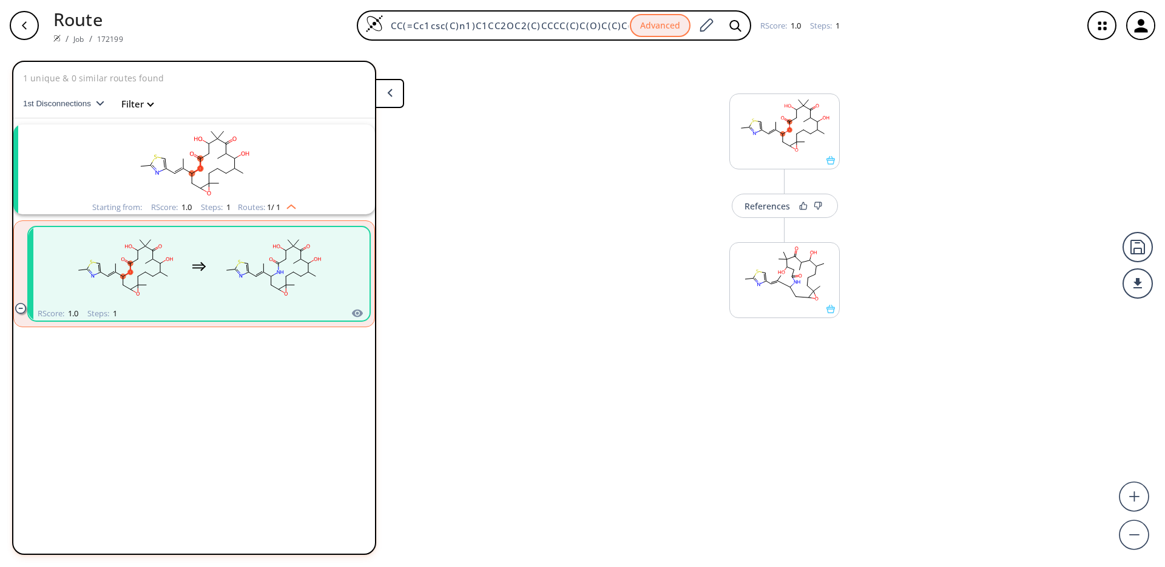
click at [29, 19] on div "button" at bounding box center [24, 25] width 29 height 29
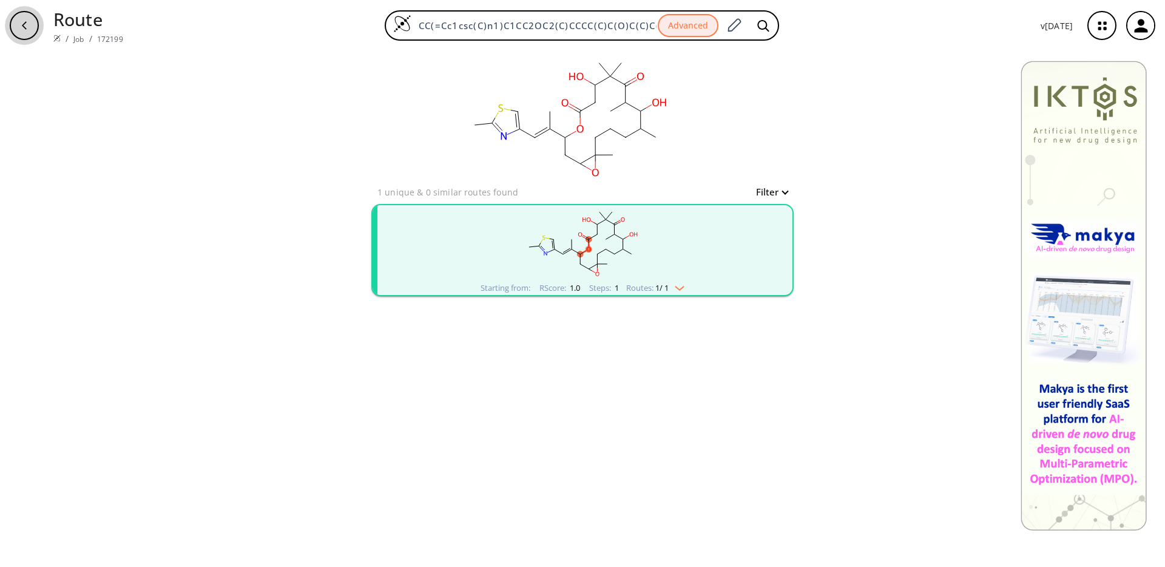
click at [29, 19] on div "button" at bounding box center [24, 25] width 29 height 29
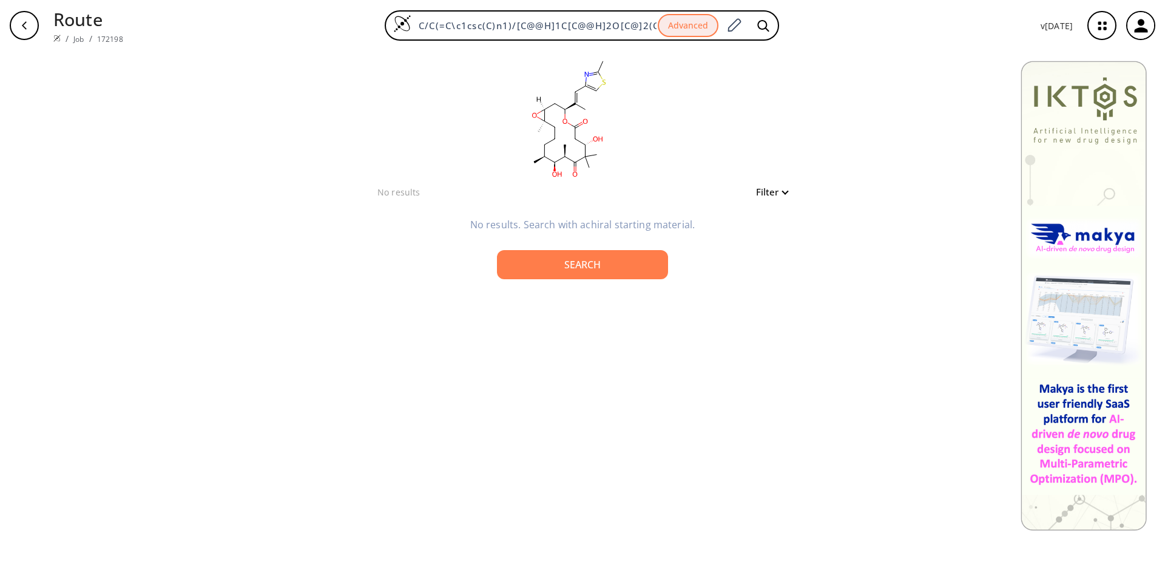
click at [2, 21] on div "Route / Job / 172198 C/C(=C\c1csc(C)n1)/[C@@H]1C[C@@H]2O[C@]2(C)CCC[C@H](C)[C@H…" at bounding box center [582, 25] width 1165 height 51
click at [15, 21] on div "button" at bounding box center [24, 25] width 29 height 29
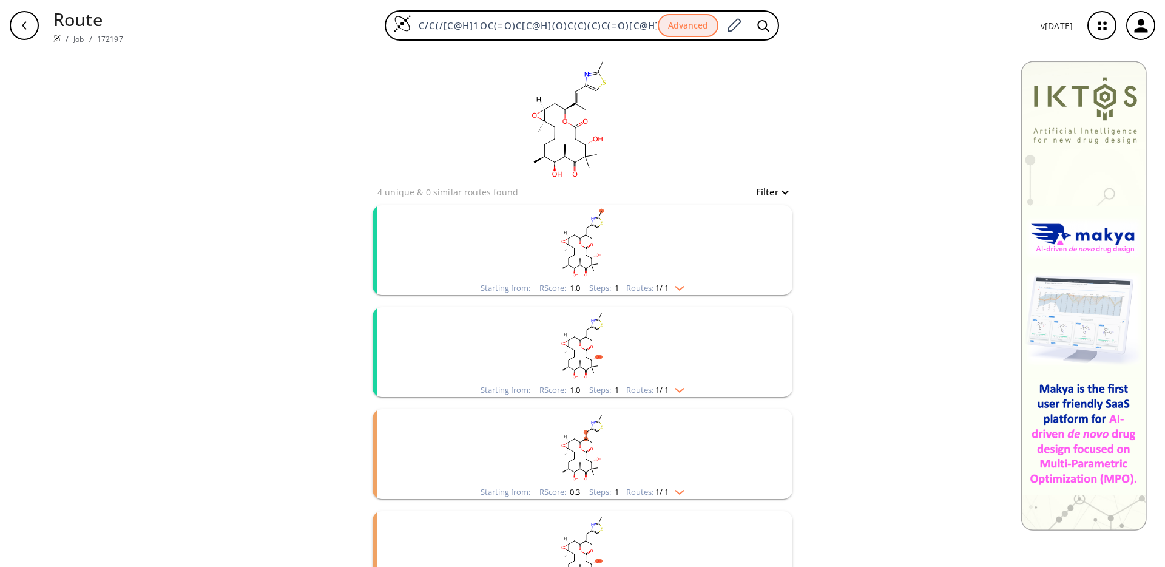
click at [678, 256] on rect "clusters" at bounding box center [583, 243] width 316 height 76
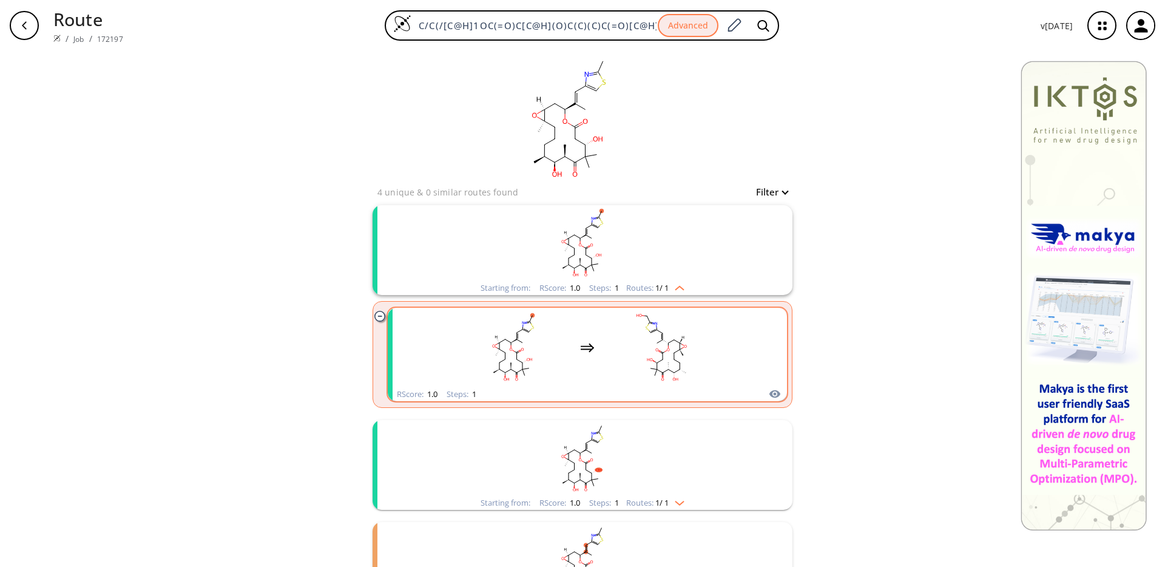
click at [612, 339] on rect "clusters" at bounding box center [661, 347] width 109 height 76
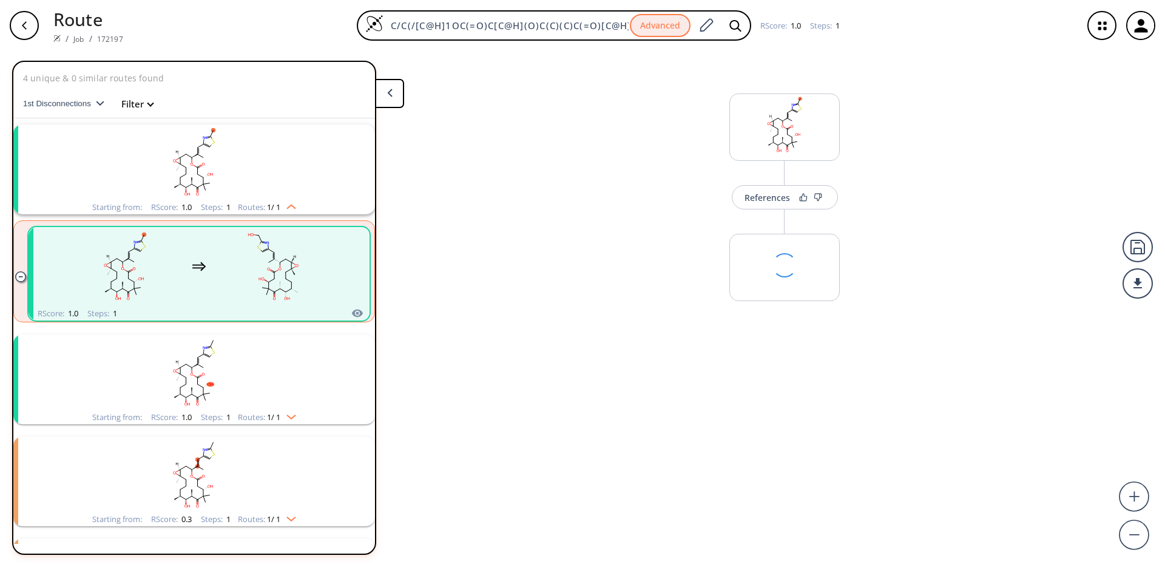
scroll to position [27, 0]
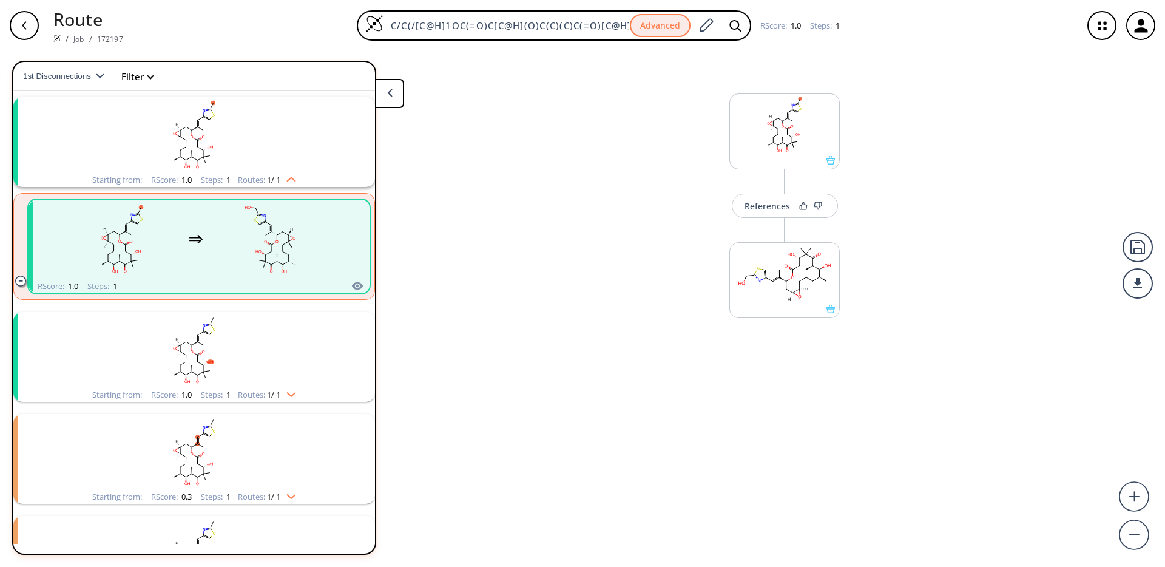
click at [223, 360] on rect "clusters" at bounding box center [194, 350] width 316 height 76
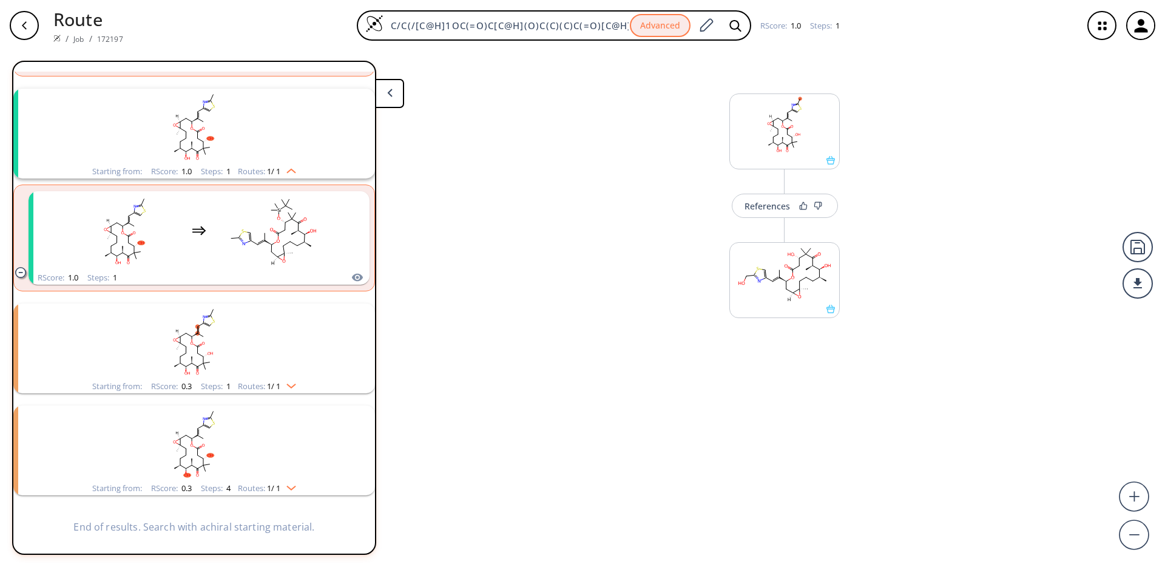
scroll to position [306, 0]
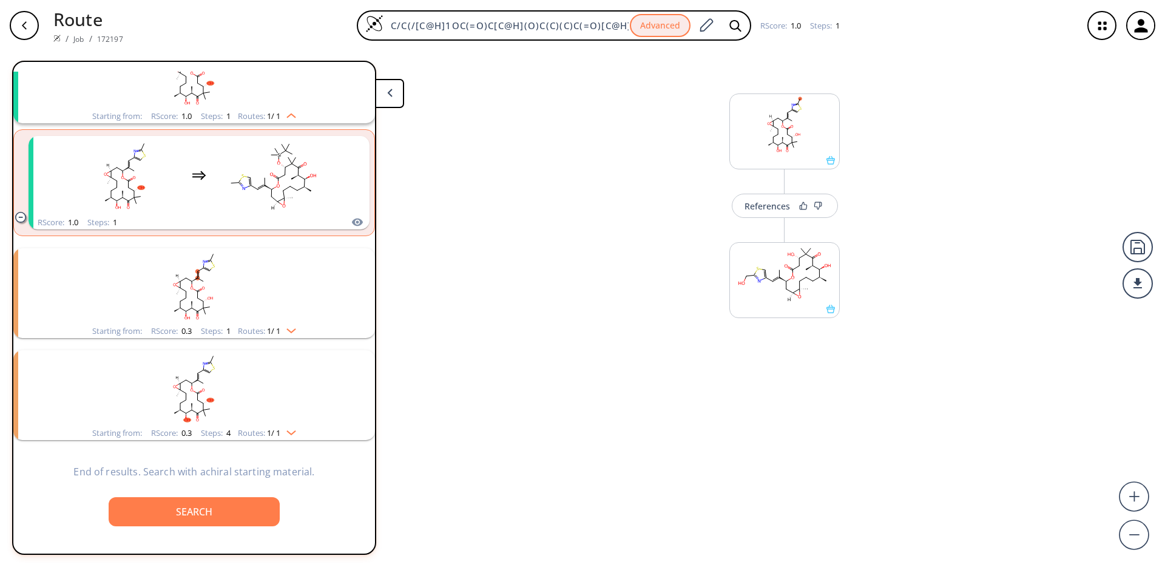
click at [240, 306] on rect "clusters" at bounding box center [194, 286] width 316 height 76
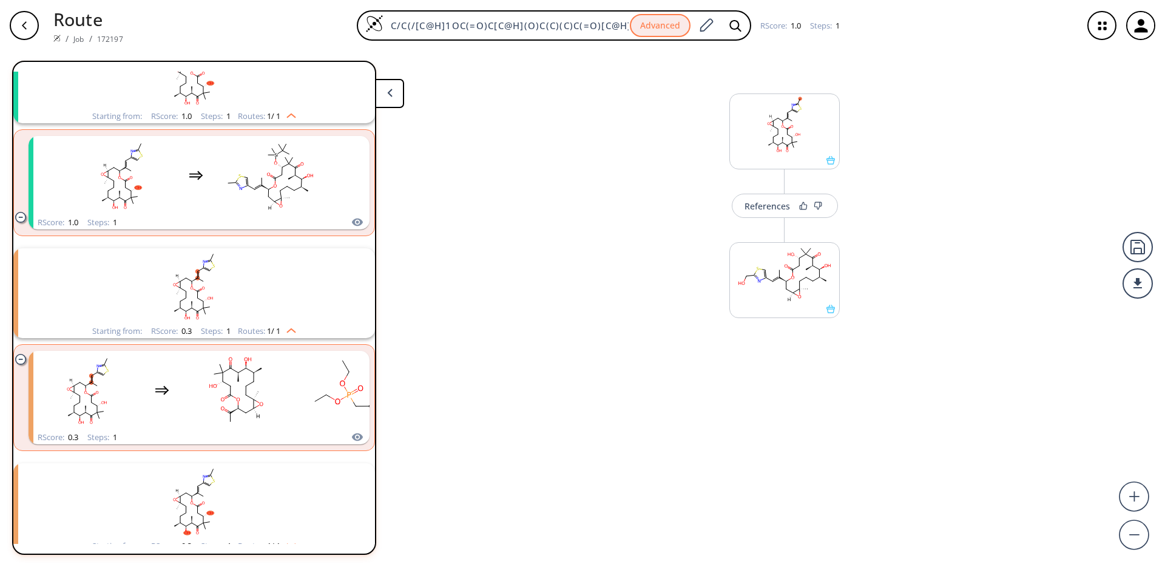
click at [29, 27] on div "button" at bounding box center [24, 25] width 29 height 29
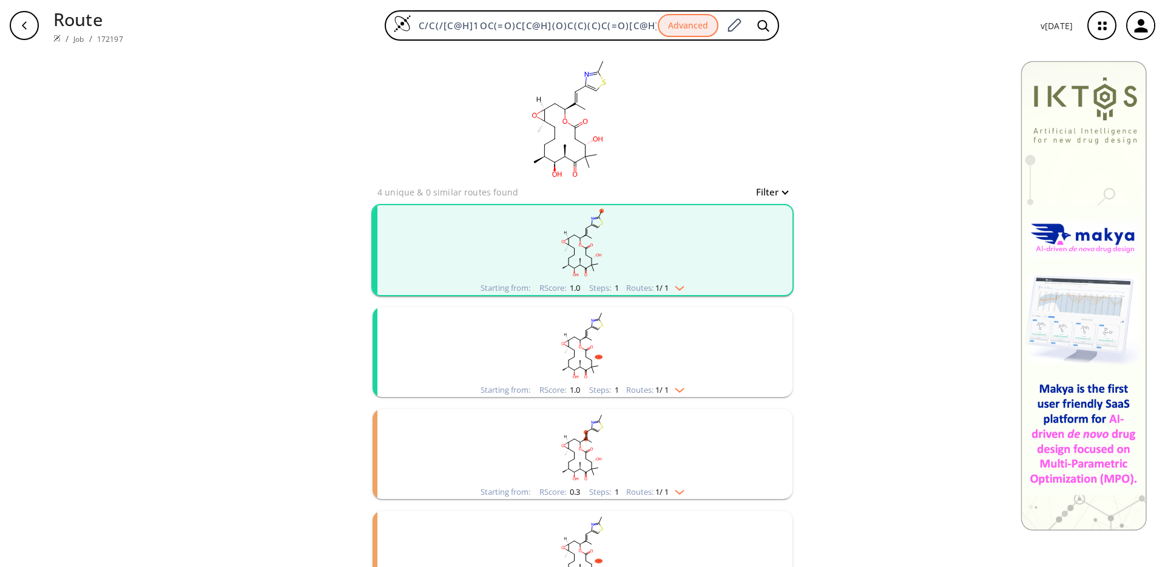
click at [33, 23] on div "button" at bounding box center [24, 25] width 29 height 29
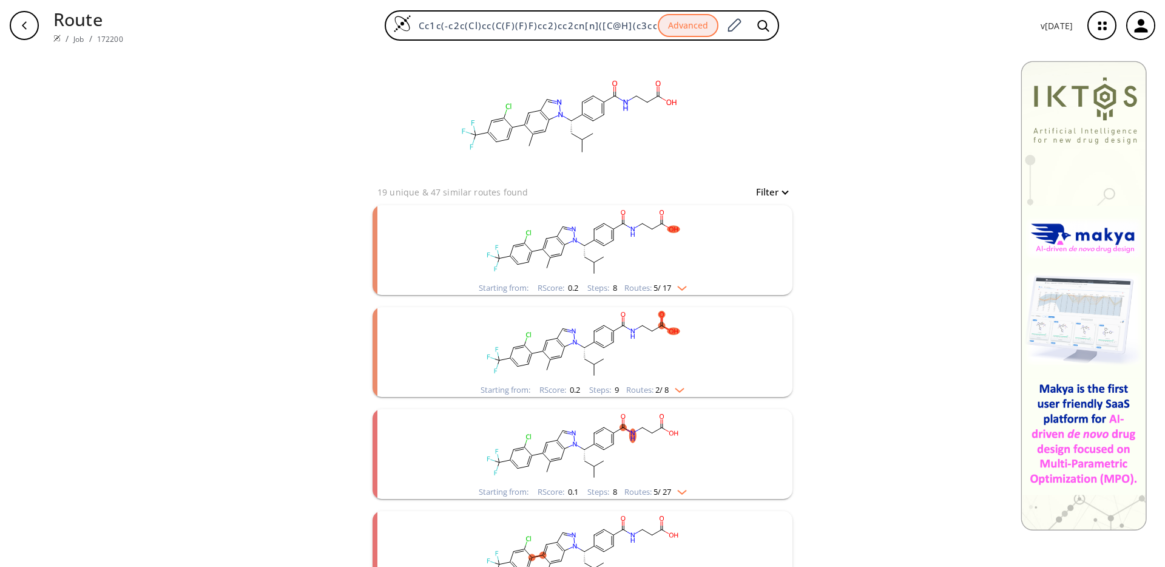
click at [663, 263] on rect "clusters" at bounding box center [583, 243] width 316 height 76
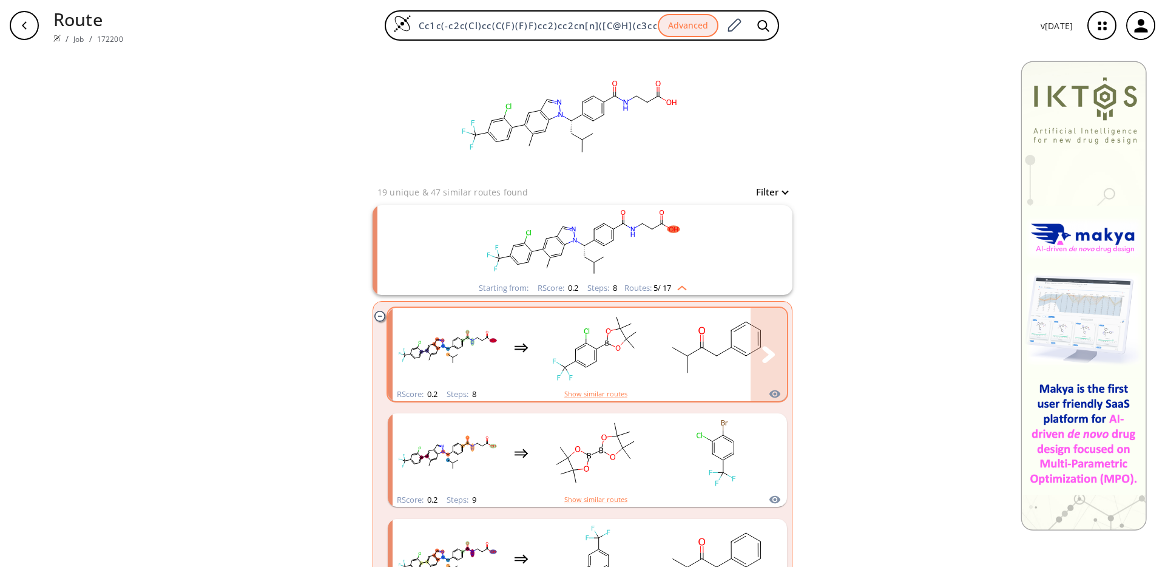
click at [624, 381] on rect "clusters" at bounding box center [595, 347] width 109 height 76
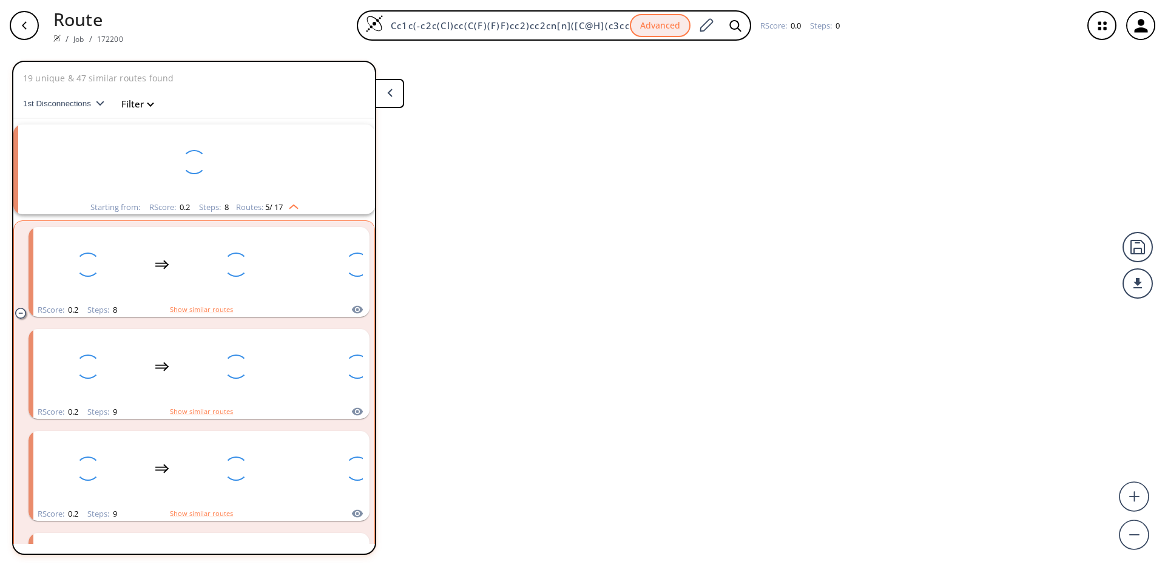
scroll to position [27, 0]
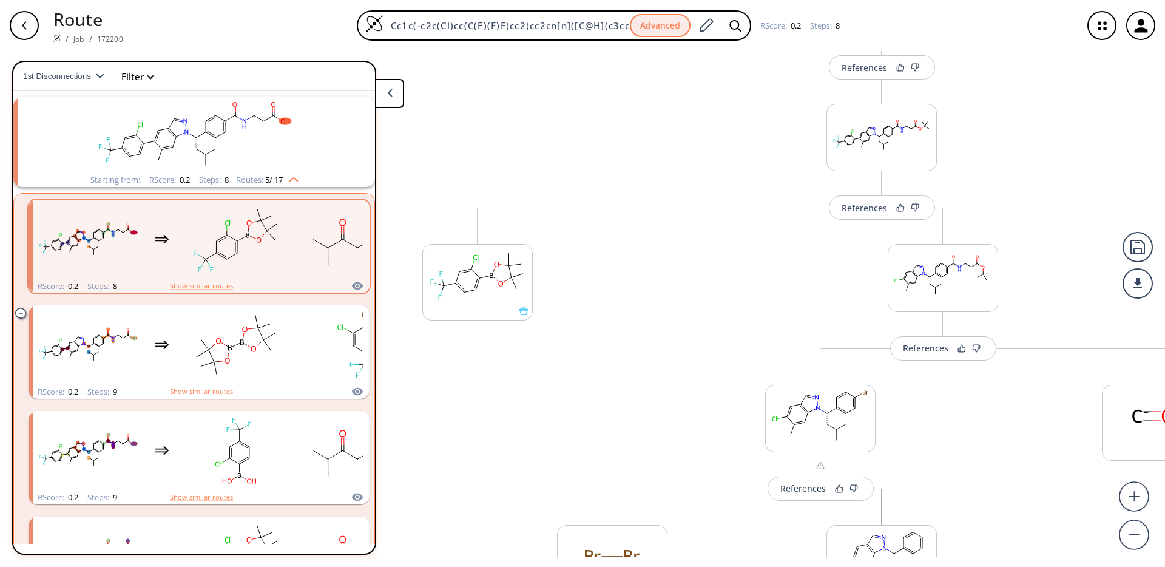
drag, startPoint x: 726, startPoint y: 429, endPoint x: 649, endPoint y: 279, distance: 168.8
click at [649, 279] on div "References More routes from here References More routes from here More routes f…" at bounding box center [679, 304] width 1359 height 506
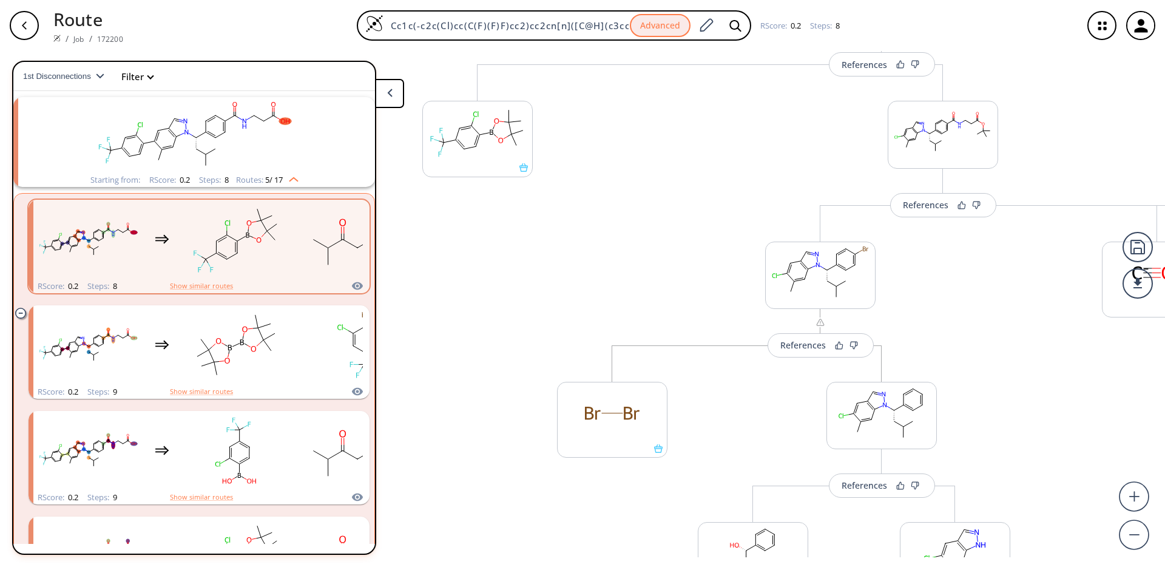
drag, startPoint x: 632, startPoint y: 410, endPoint x: 614, endPoint y: 282, distance: 129.2
click at [615, 285] on div "References More routes from here References More routes from here More routes f…" at bounding box center [679, 304] width 1359 height 506
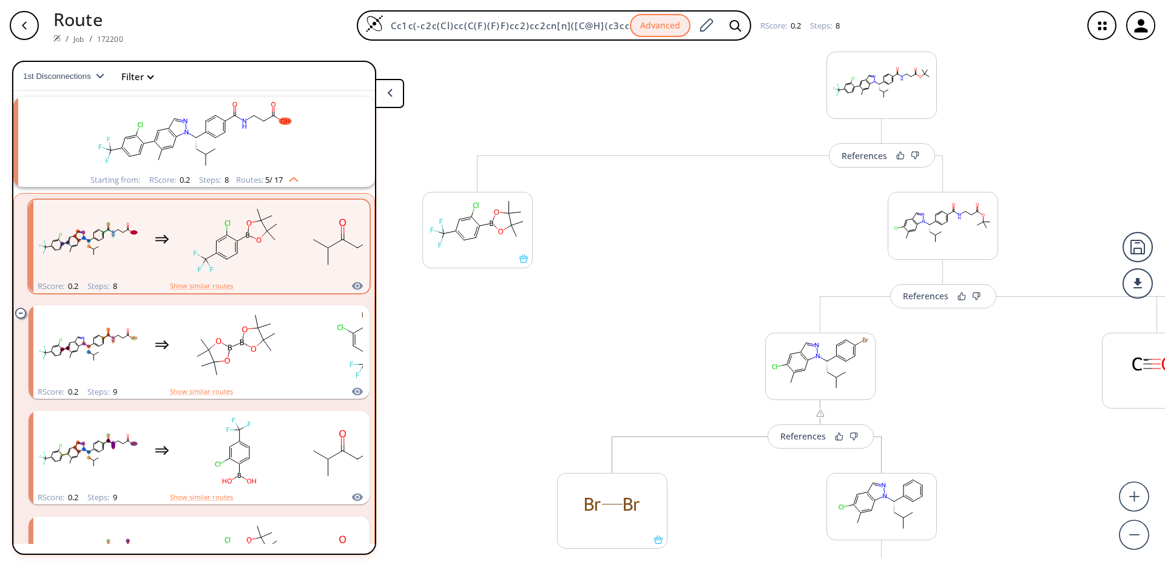
scroll to position [181, 0]
drag, startPoint x: 614, startPoint y: 282, endPoint x: 600, endPoint y: 376, distance: 95.2
click at [600, 376] on div "References More routes from here References More routes from here More routes f…" at bounding box center [679, 304] width 1359 height 506
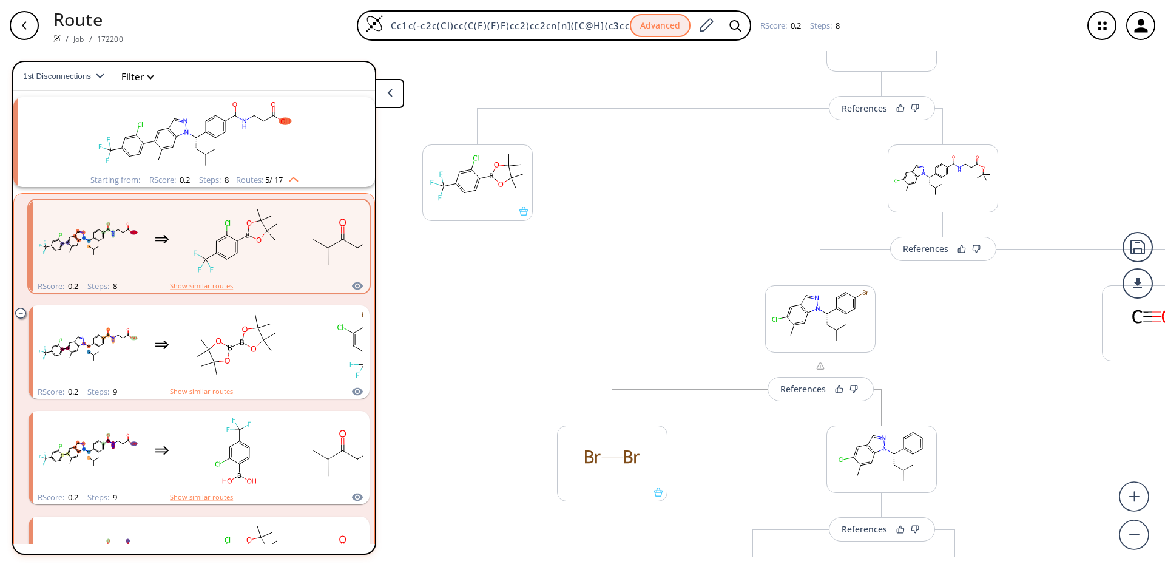
drag, startPoint x: 600, startPoint y: 376, endPoint x: 595, endPoint y: 310, distance: 65.7
click at [595, 311] on div "References More routes from here References More routes from here More routes f…" at bounding box center [679, 304] width 1359 height 506
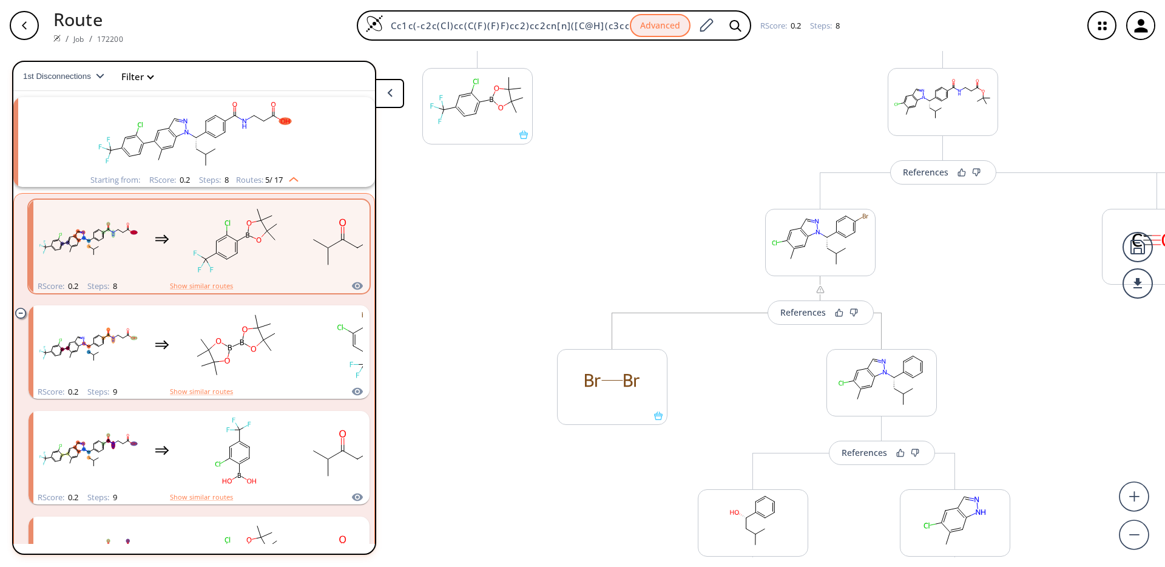
drag, startPoint x: 713, startPoint y: 439, endPoint x: 708, endPoint y: 376, distance: 63.9
click at [708, 376] on div "References More routes from here References More routes from here More routes f…" at bounding box center [679, 304] width 1359 height 506
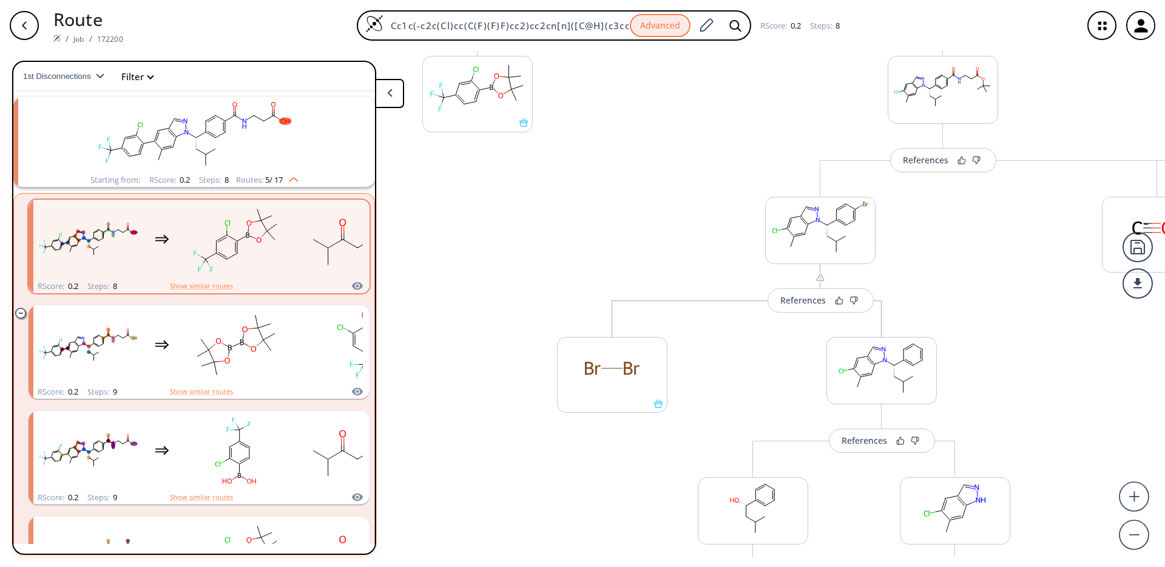
drag, startPoint x: 708, startPoint y: 376, endPoint x: 705, endPoint y: 385, distance: 10.2
click at [705, 385] on div "References More routes from here References More routes from here More routes f…" at bounding box center [679, 304] width 1359 height 506
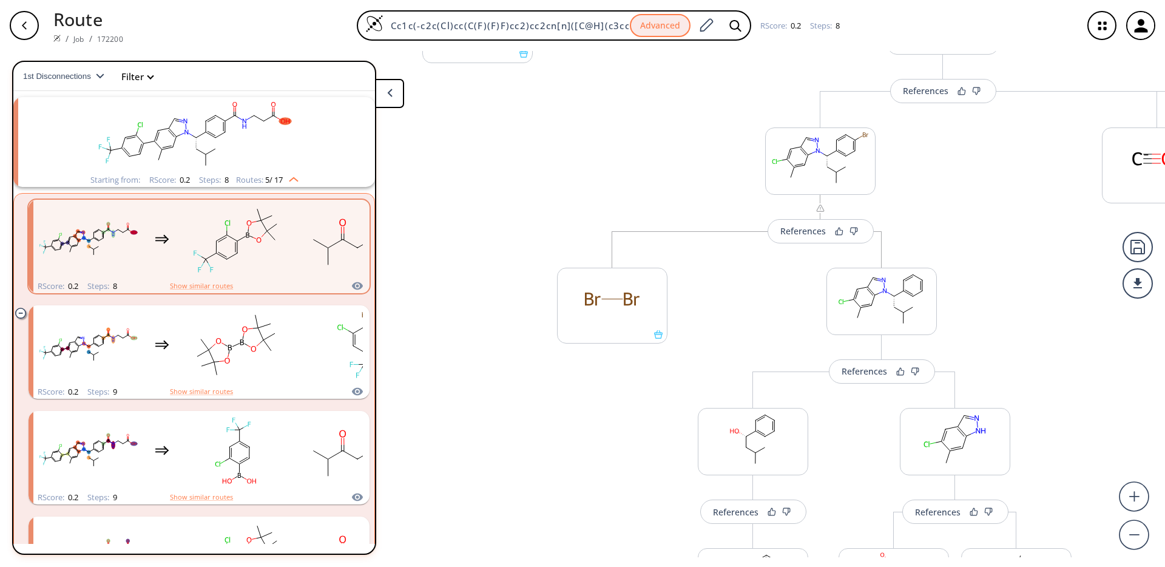
drag, startPoint x: 688, startPoint y: 405, endPoint x: 684, endPoint y: 310, distance: 95.3
click at [685, 312] on div "References More routes from here References More routes from here More routes f…" at bounding box center [679, 304] width 1359 height 506
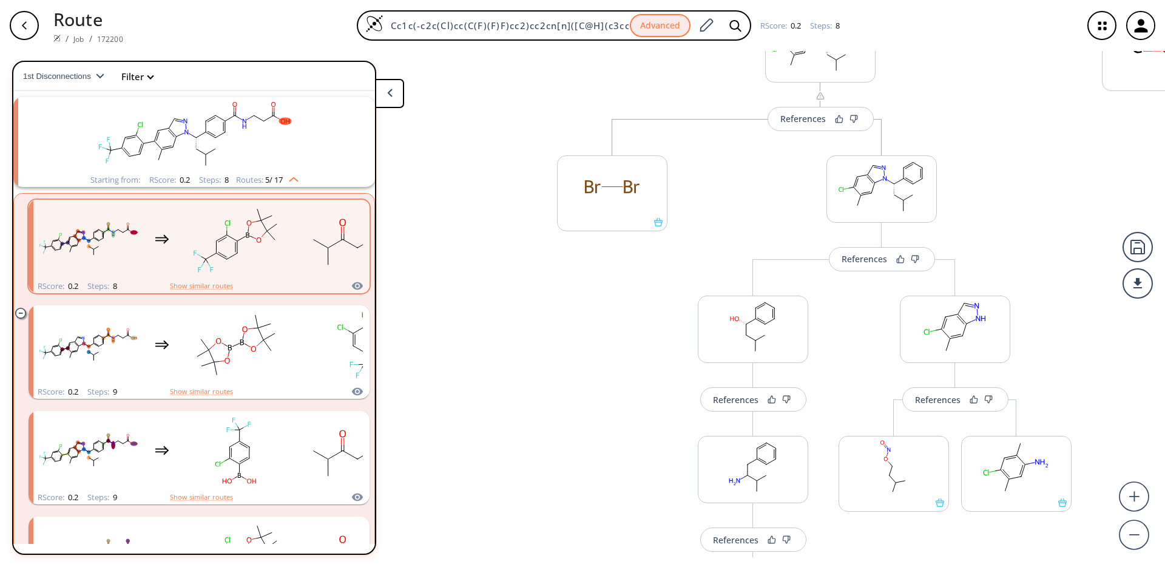
drag, startPoint x: 629, startPoint y: 463, endPoint x: 632, endPoint y: 325, distance: 137.8
click at [632, 327] on div "References More routes from here References More routes from here More routes f…" at bounding box center [679, 304] width 1359 height 506
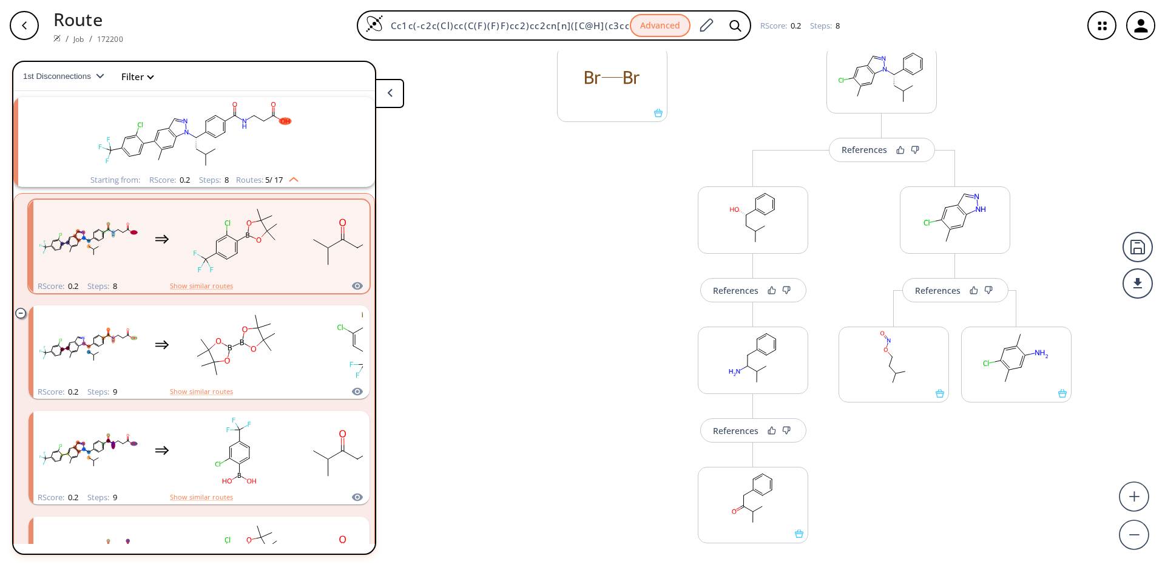
drag, startPoint x: 607, startPoint y: 441, endPoint x: 595, endPoint y: 320, distance: 121.4
click at [595, 322] on div "References More routes from here References More routes from here More routes f…" at bounding box center [679, 304] width 1359 height 506
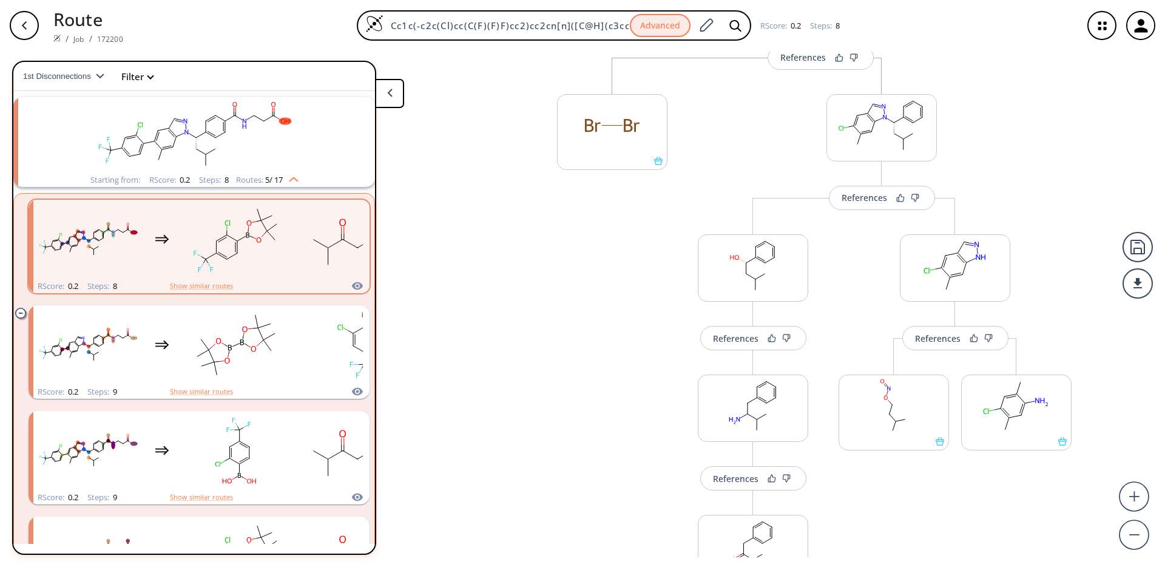
drag, startPoint x: 577, startPoint y: 325, endPoint x: 585, endPoint y: 436, distance: 111.3
click at [585, 436] on div "References More routes from here References More routes from here More routes f…" at bounding box center [679, 304] width 1359 height 506
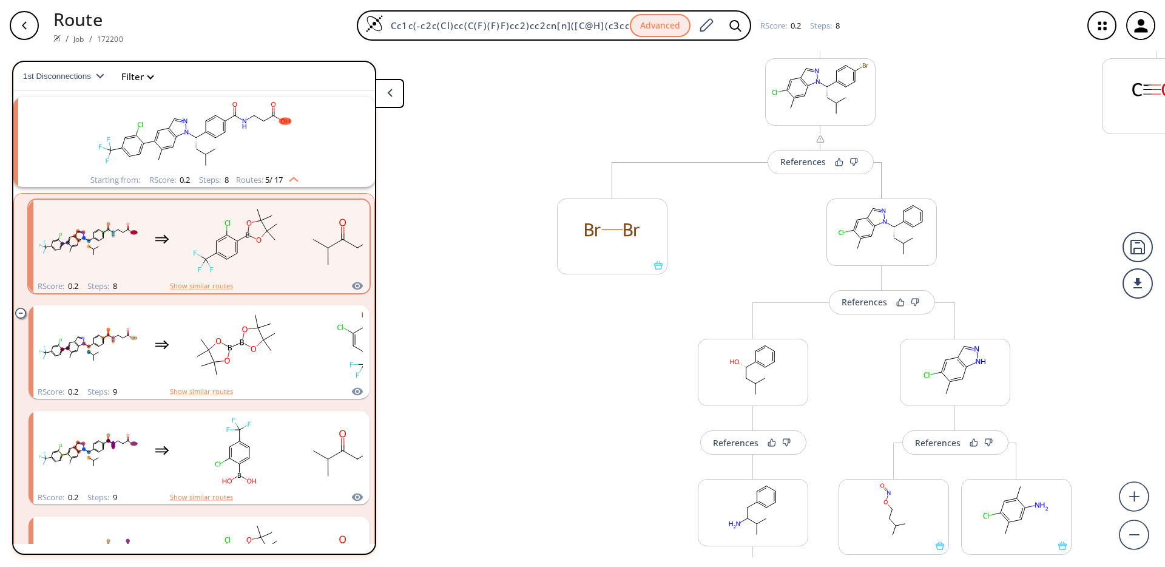
drag, startPoint x: 566, startPoint y: 290, endPoint x: 565, endPoint y: 399, distance: 108.6
click at [565, 399] on div "References More routes from here References More routes from here More routes f…" at bounding box center [679, 304] width 1359 height 506
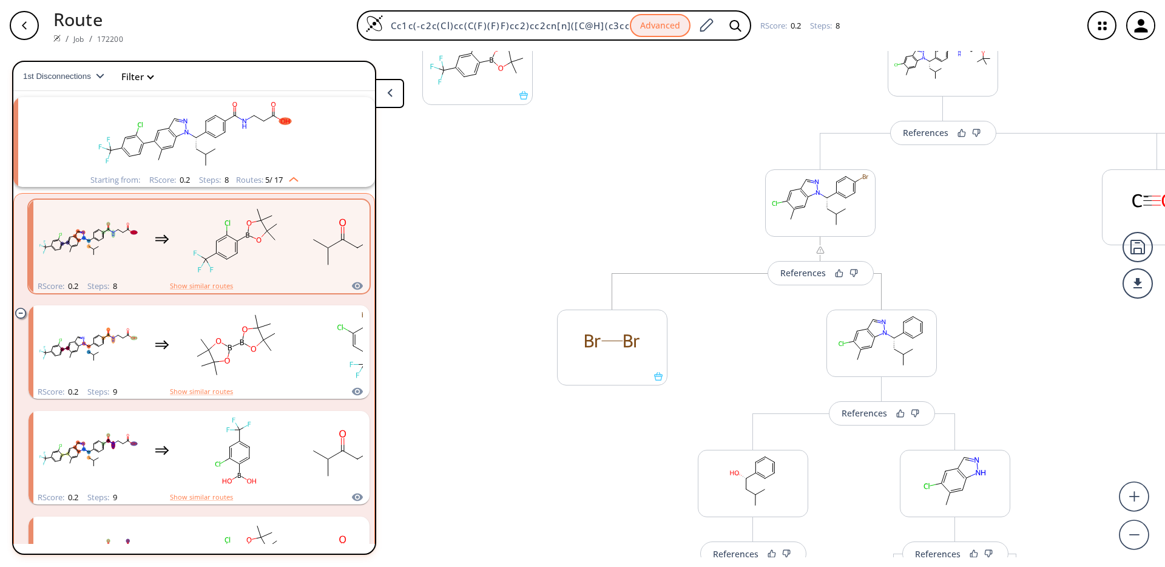
scroll to position [339, 0]
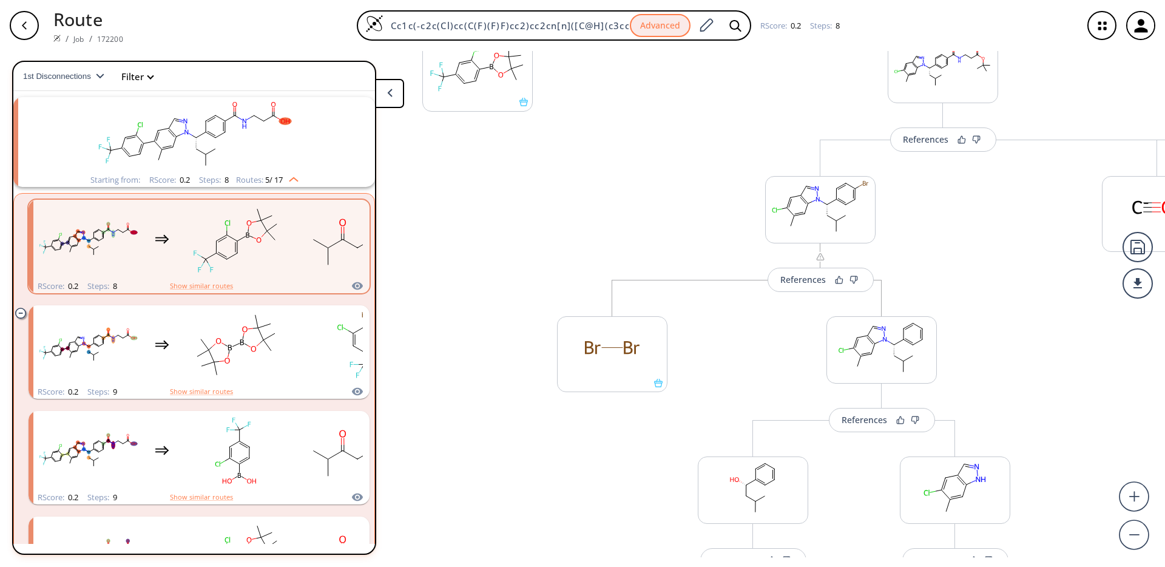
drag, startPoint x: 565, startPoint y: 399, endPoint x: 568, endPoint y: 512, distance: 112.9
click at [568, 512] on div "References More routes from here References More routes from here More routes f…" at bounding box center [679, 304] width 1359 height 506
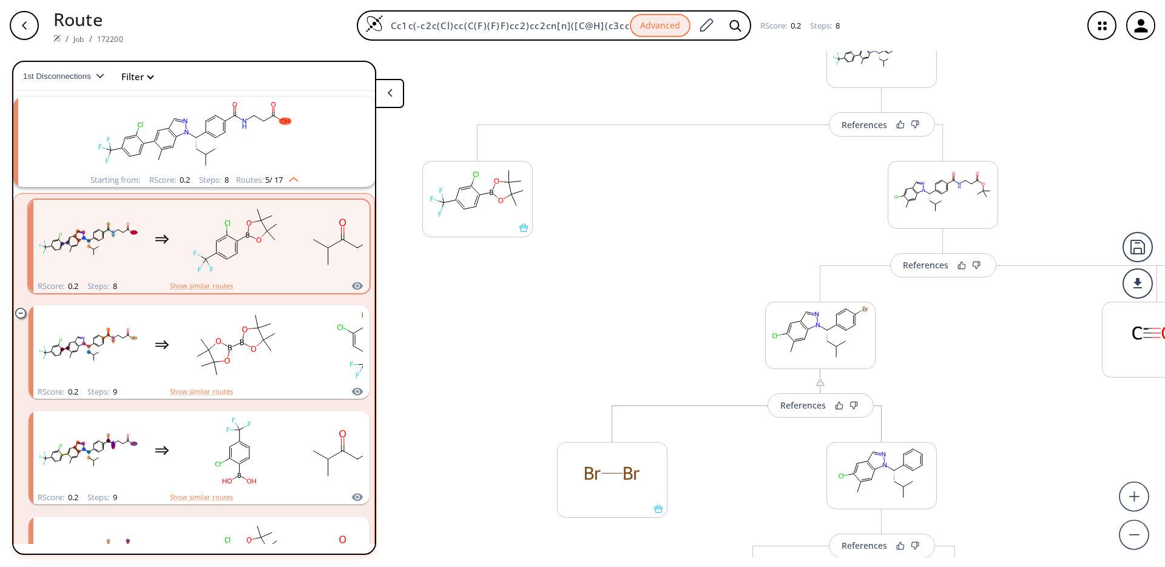
scroll to position [211, 0]
drag, startPoint x: 584, startPoint y: 233, endPoint x: 569, endPoint y: 362, distance: 129.5
click at [569, 362] on div "References More routes from here References More routes from here More routes f…" at bounding box center [679, 304] width 1359 height 506
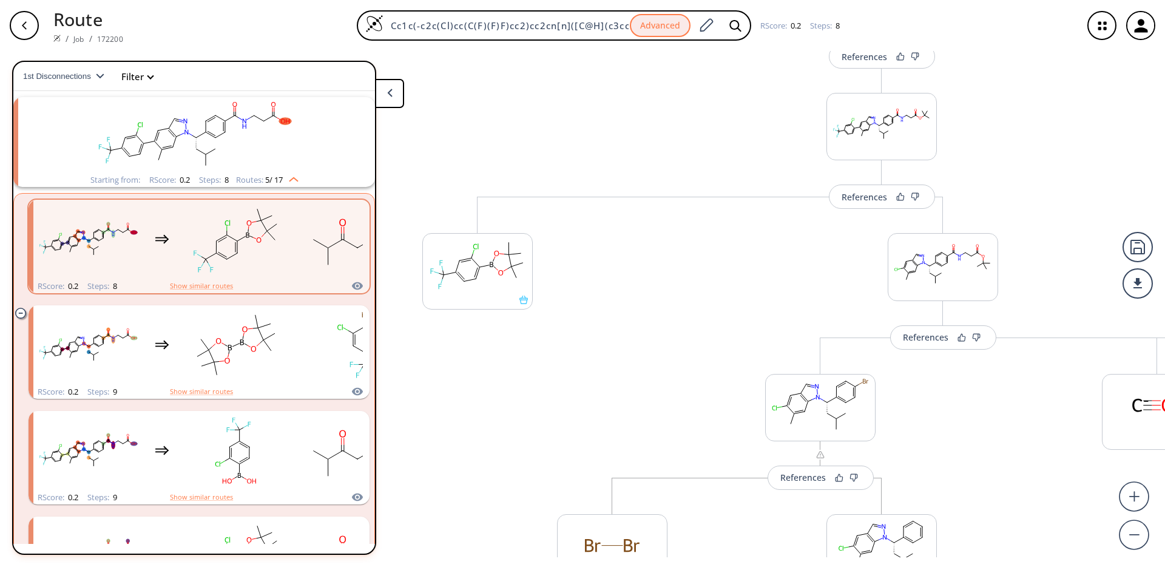
drag, startPoint x: 569, startPoint y: 359, endPoint x: 561, endPoint y: 441, distance: 81.6
click at [561, 441] on div "References More routes from here References More routes from here More routes f…" at bounding box center [679, 304] width 1359 height 506
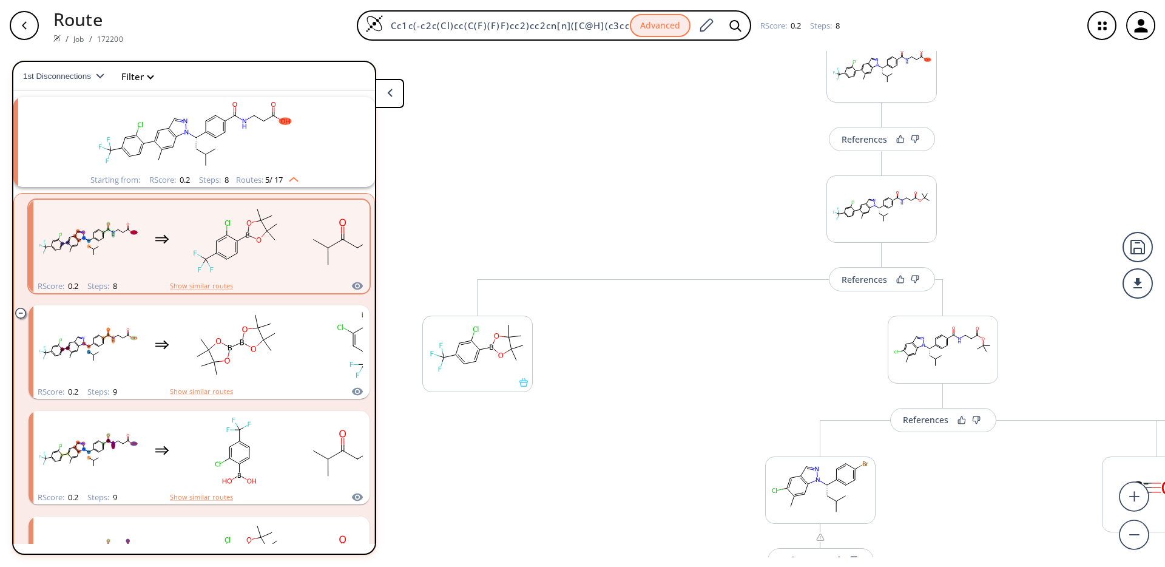
scroll to position [0, 0]
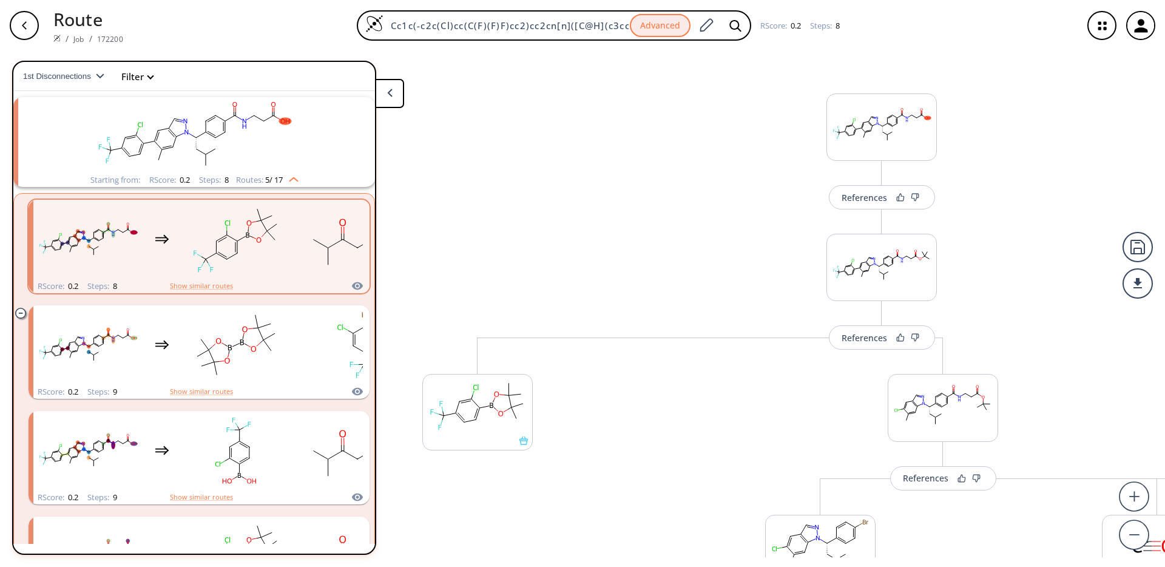
drag, startPoint x: 603, startPoint y: 317, endPoint x: 547, endPoint y: 467, distance: 160.3
click at [547, 467] on div "References More routes from here References More routes from here More routes f…" at bounding box center [679, 304] width 1359 height 506
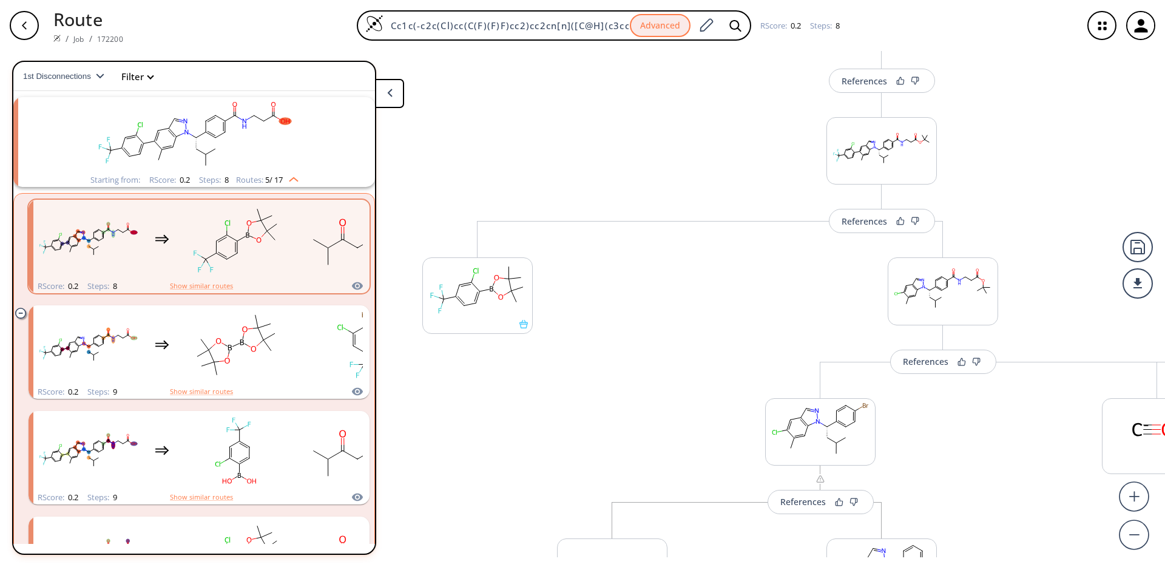
drag, startPoint x: 564, startPoint y: 489, endPoint x: 586, endPoint y: 271, distance: 218.9
click at [586, 274] on div "References More routes from here References More routes from here More routes f…" at bounding box center [679, 304] width 1359 height 506
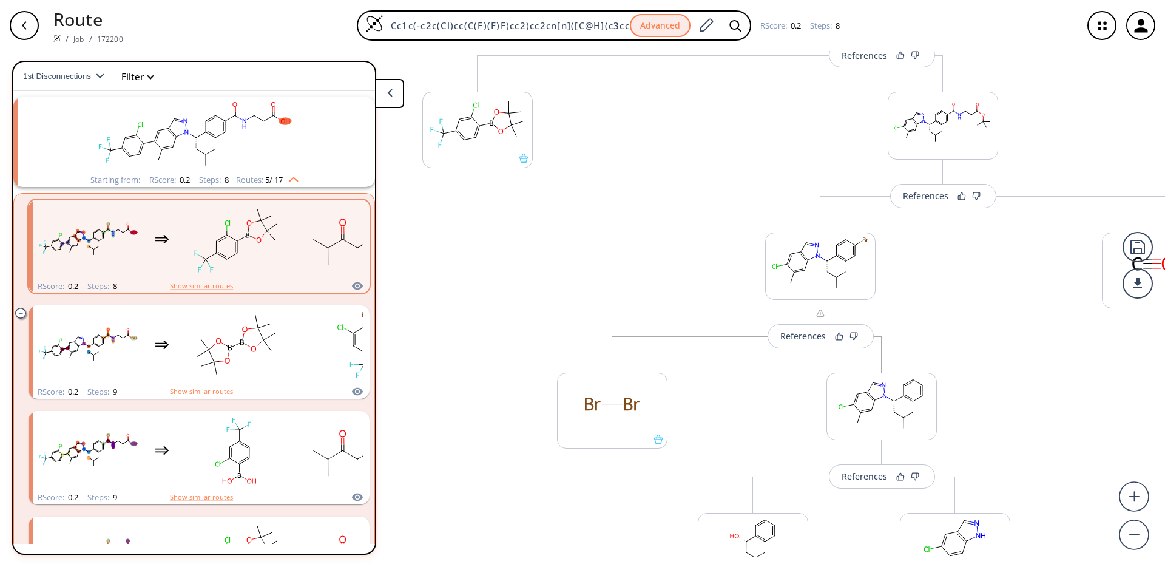
drag, startPoint x: 933, startPoint y: 405, endPoint x: 921, endPoint y: 337, distance: 69.7
click at [921, 337] on div "References More routes from here References More routes from here More routes f…" at bounding box center [679, 304] width 1359 height 506
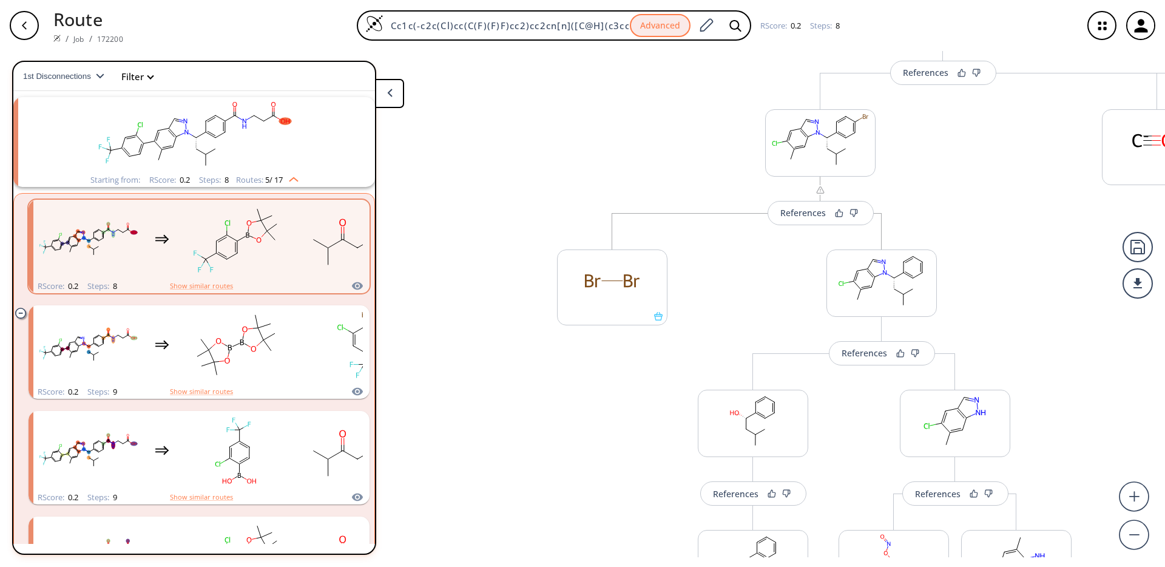
drag, startPoint x: 762, startPoint y: 422, endPoint x: 756, endPoint y: 218, distance: 204.0
click at [759, 247] on div "References More routes from here References More routes from here More routes f…" at bounding box center [679, 304] width 1359 height 506
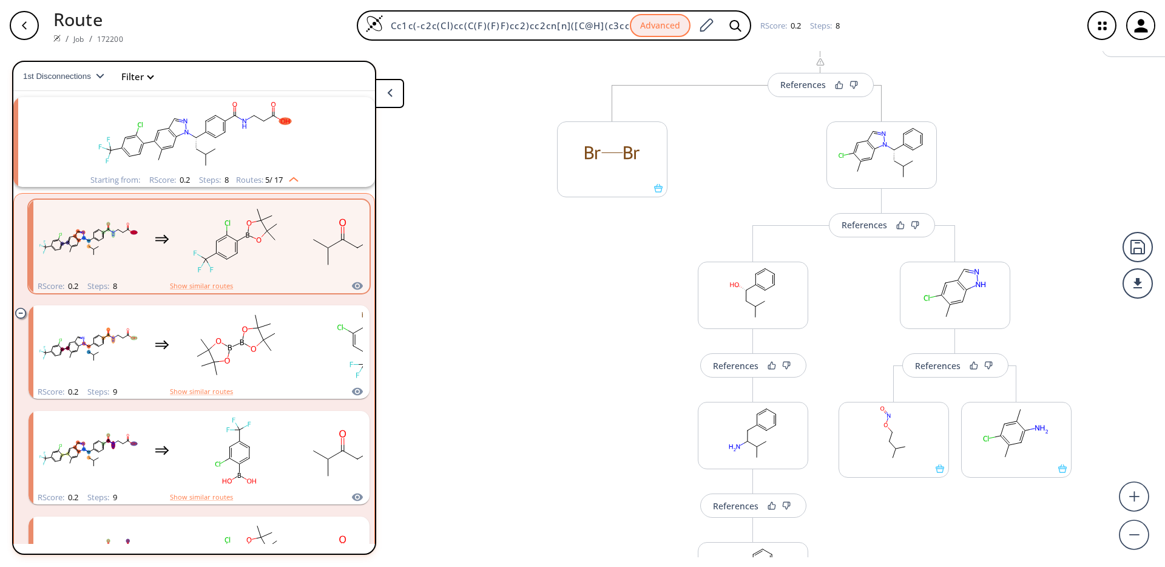
drag, startPoint x: 584, startPoint y: 489, endPoint x: 618, endPoint y: 378, distance: 116.3
click at [618, 380] on div "References More routes from here References More routes from here More routes f…" at bounding box center [679, 304] width 1359 height 506
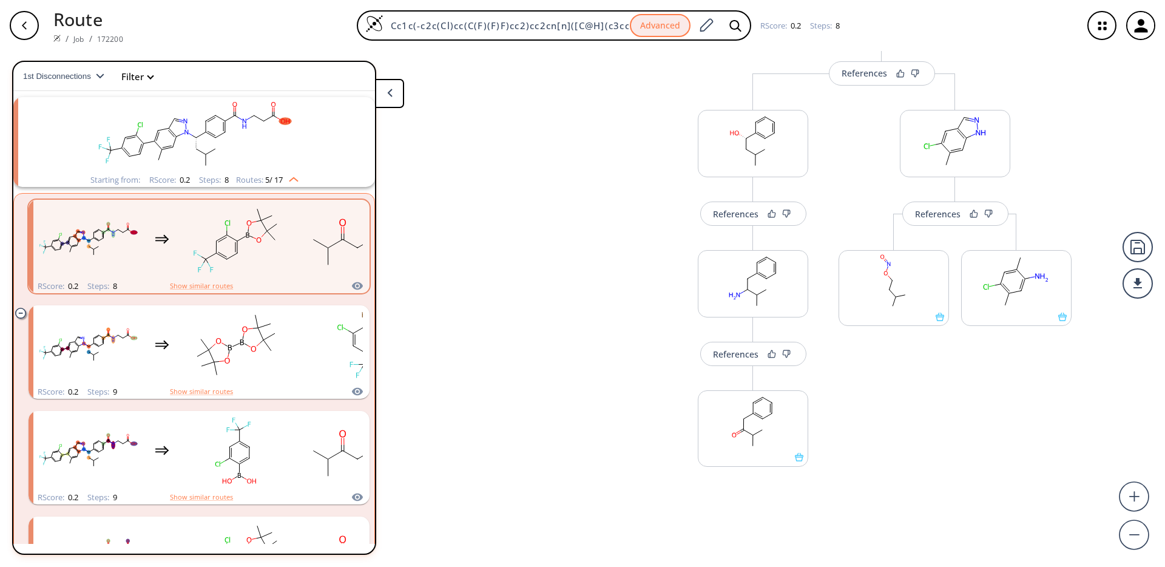
drag, startPoint x: 597, startPoint y: 487, endPoint x: 608, endPoint y: 368, distance: 119.4
click at [608, 368] on div "References More routes from here References More routes from here More routes f…" at bounding box center [679, 304] width 1359 height 506
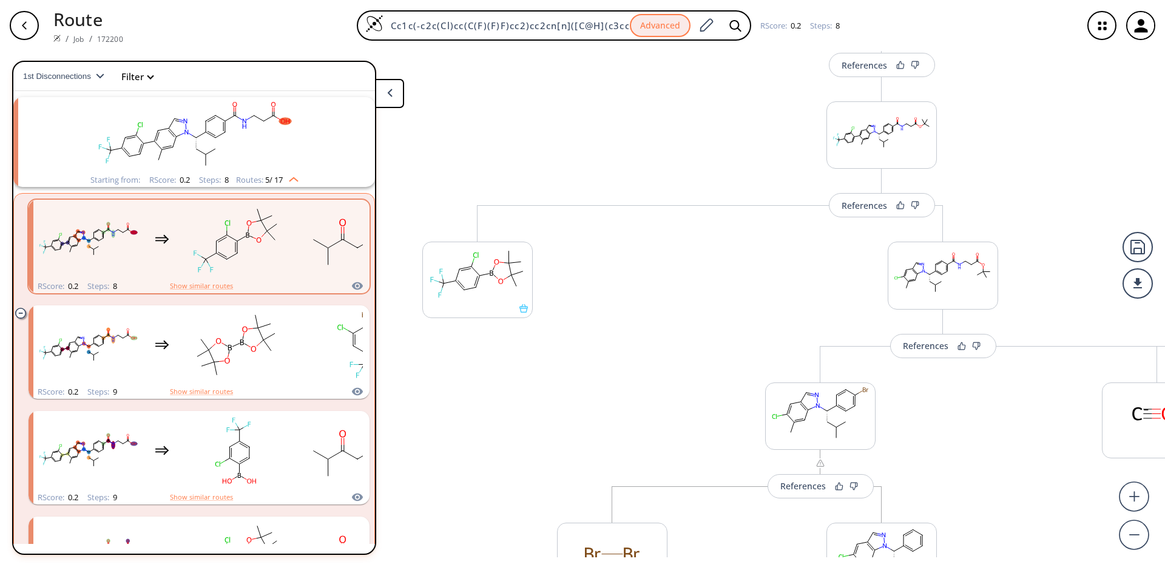
scroll to position [0, 0]
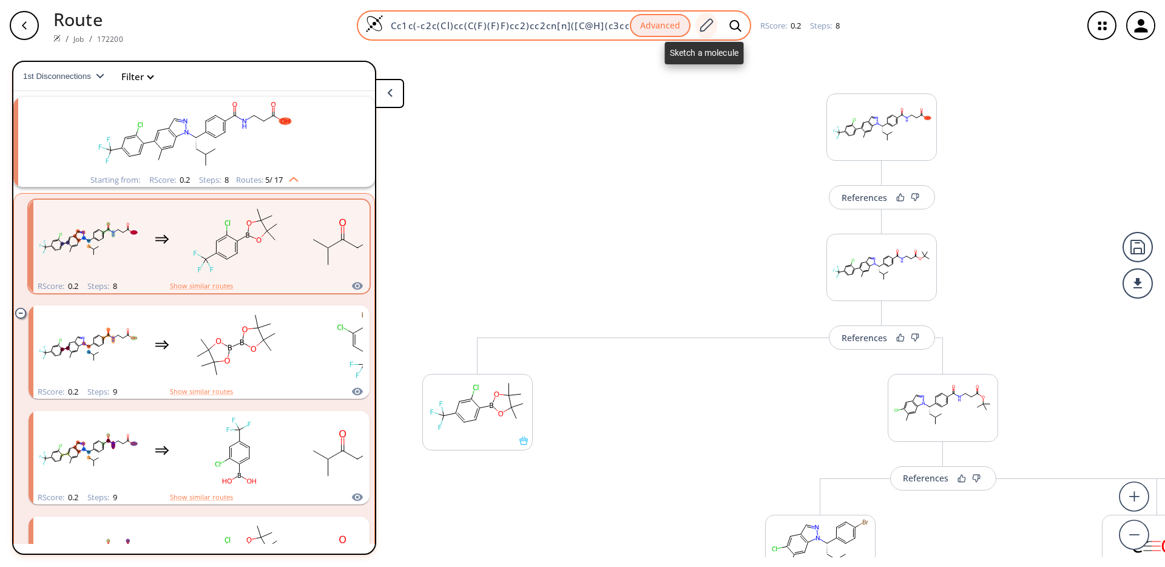
click at [710, 22] on icon at bounding box center [706, 26] width 16 height 16
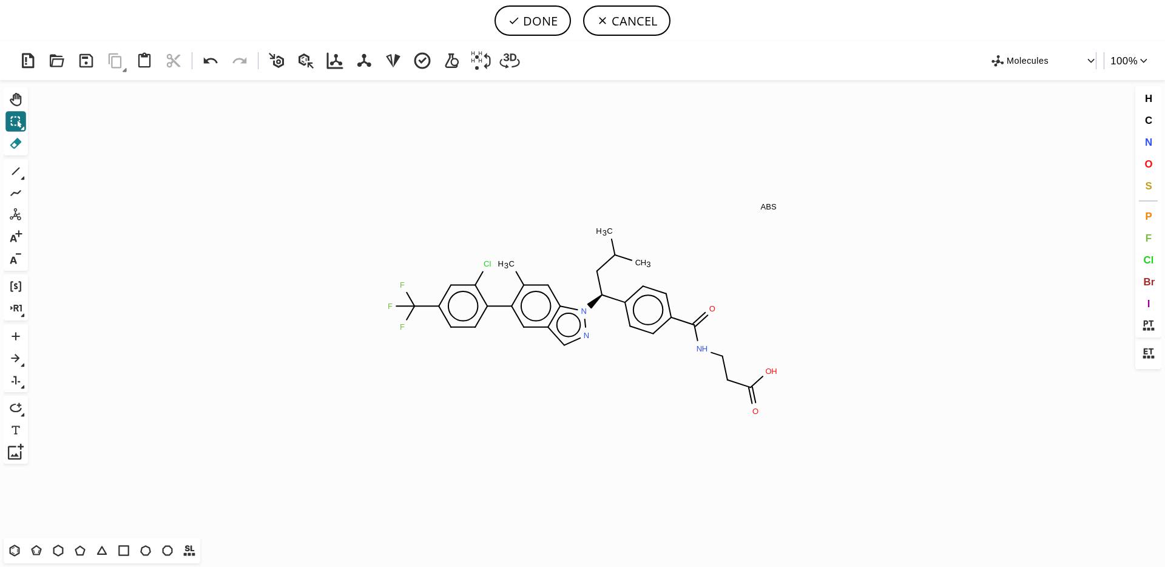
click at [19, 142] on icon at bounding box center [16, 143] width 12 height 11
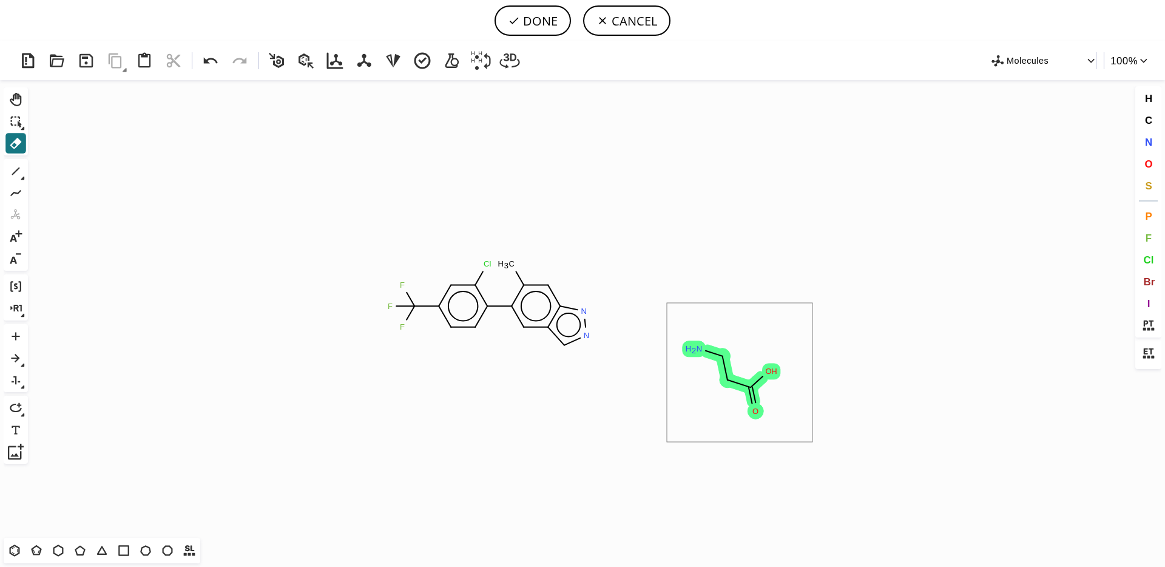
drag, startPoint x: 667, startPoint y: 303, endPoint x: 813, endPoint y: 442, distance: 201.3
click at [813, 442] on icon "Created with [PERSON_NAME] 2.3.0 N C H 3 Cl F F F N N H 2 O H O" at bounding box center [583, 309] width 1100 height 458
click at [16, 161] on button "1" at bounding box center [15, 171] width 21 height 21
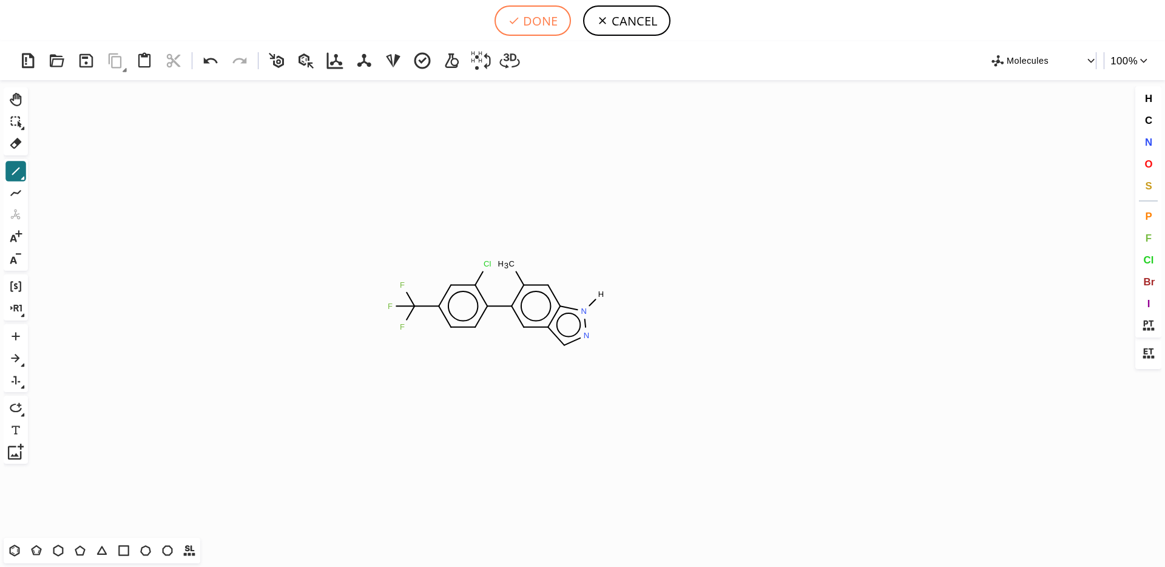
click at [537, 24] on button "DONE" at bounding box center [533, 20] width 76 height 30
type input "Cc1cc2c(cn[n]2[H])cc1-c1ccc(C(F)(F)F)cc1Cl"
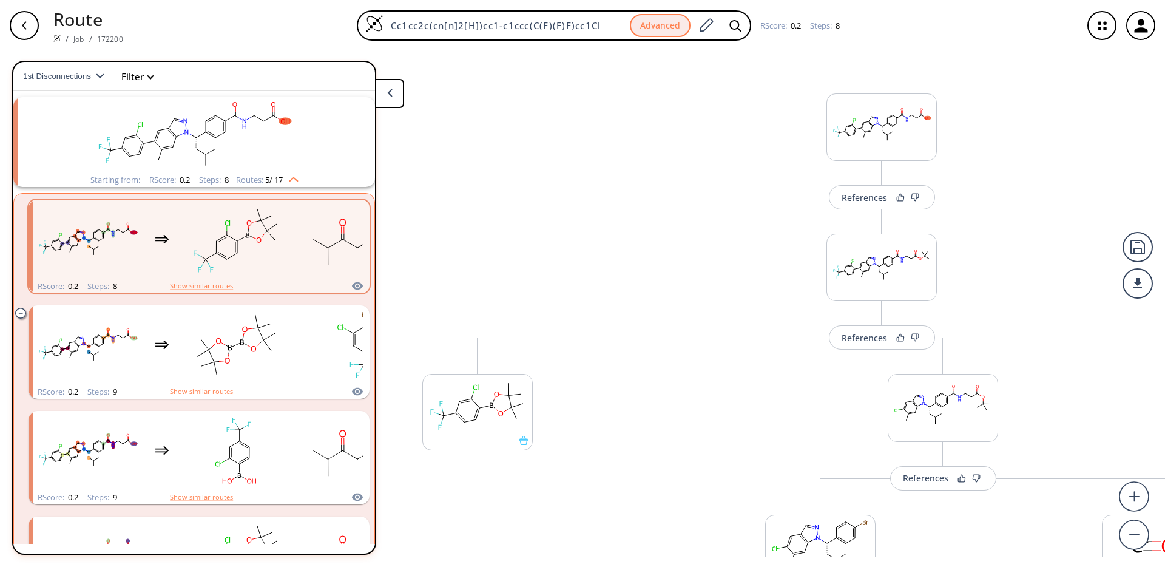
click at [32, 28] on div "button" at bounding box center [24, 25] width 29 height 29
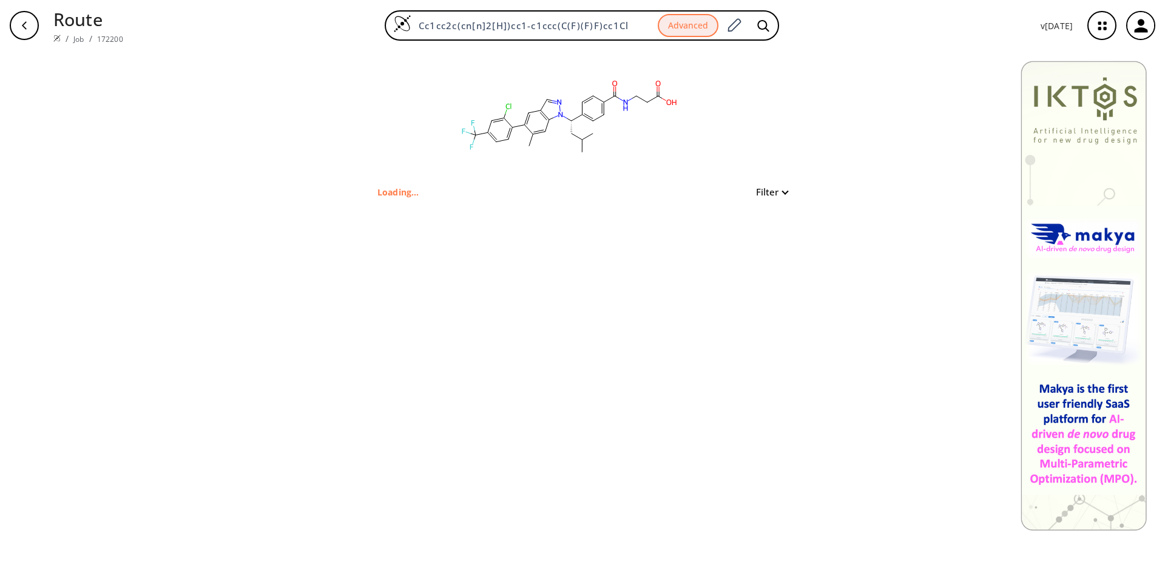
type input "Cc1c(-c2c(Cl)cc(C(F)(F)F)cc2)cc2cn[n]([C@H](c3ccc(C(NCCC(O)=O)=O)cc3)CC(C)C)c2c1"
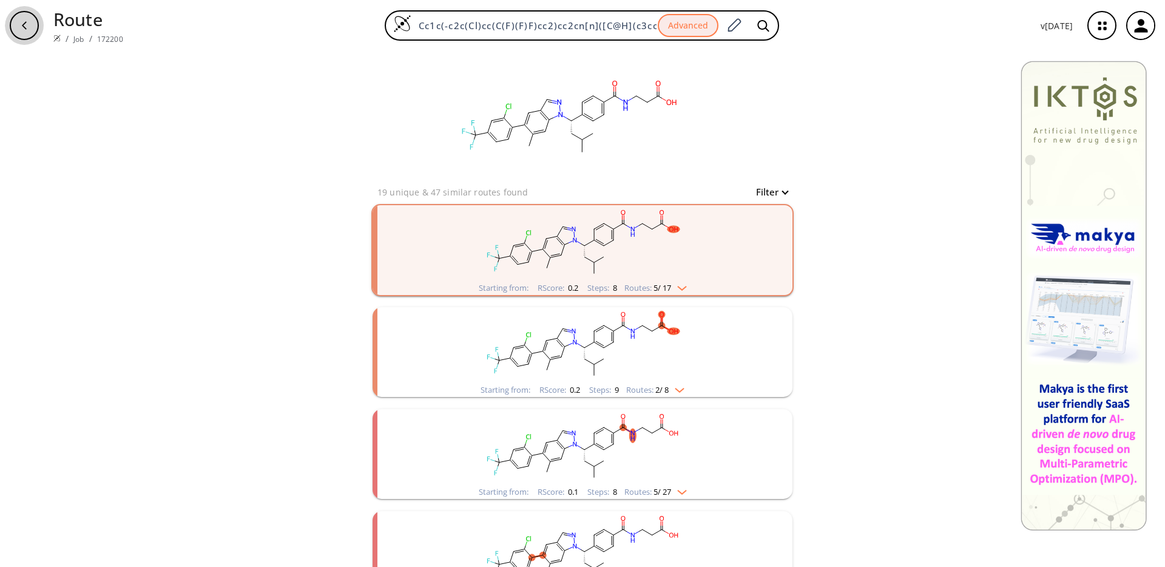
click at [32, 27] on div "button" at bounding box center [24, 25] width 29 height 29
